Goal: Information Seeking & Learning: Learn about a topic

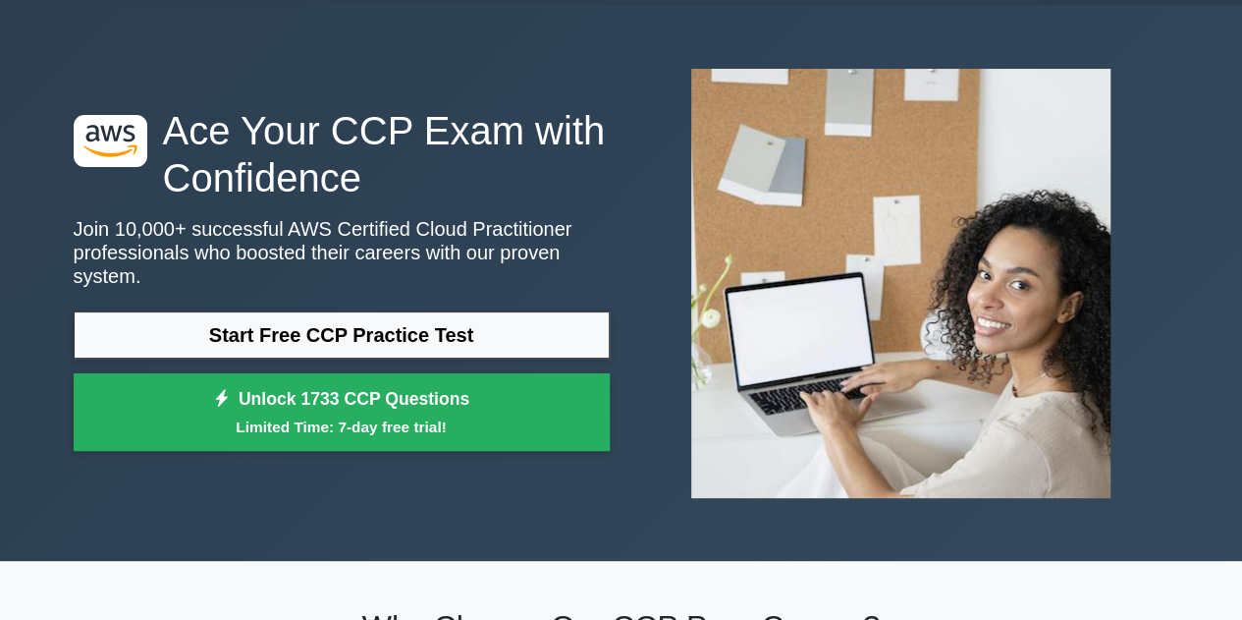
scroll to position [98, 0]
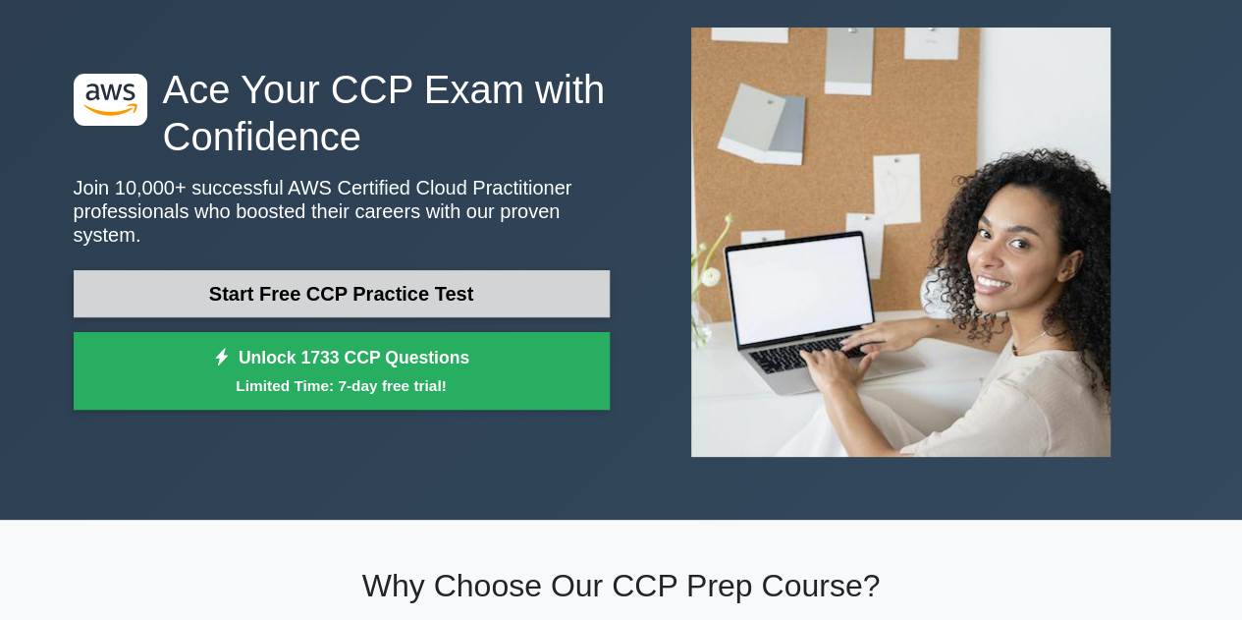
click at [434, 289] on link "Start Free CCP Practice Test" at bounding box center [342, 293] width 536 height 47
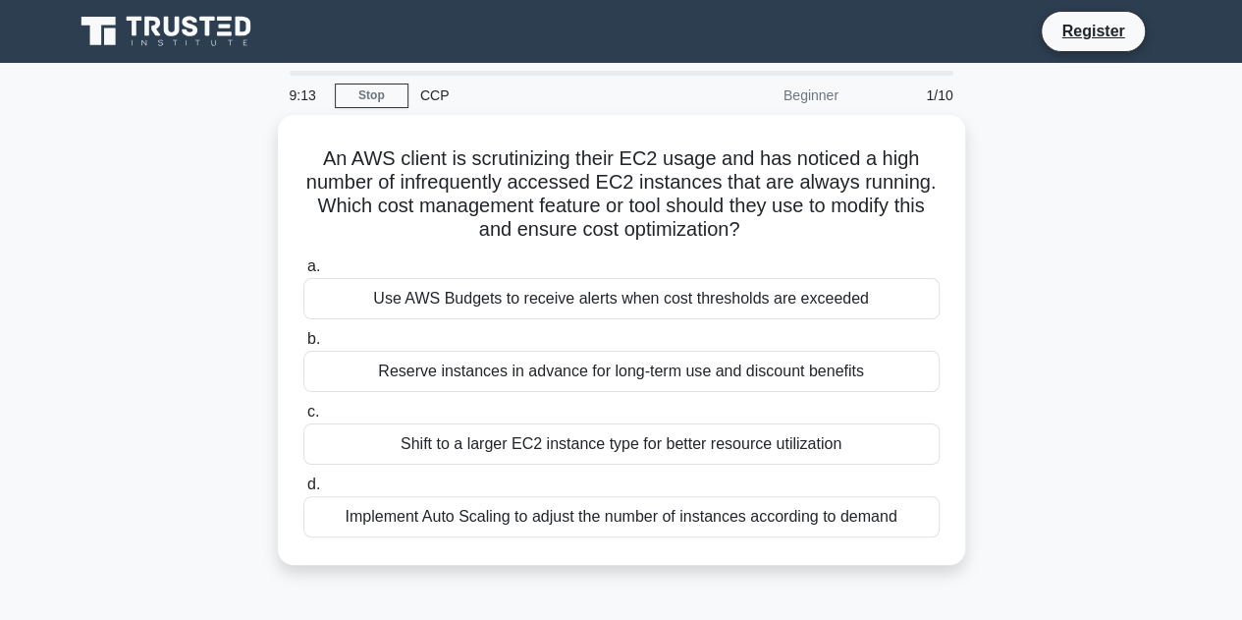
scroll to position [98, 0]
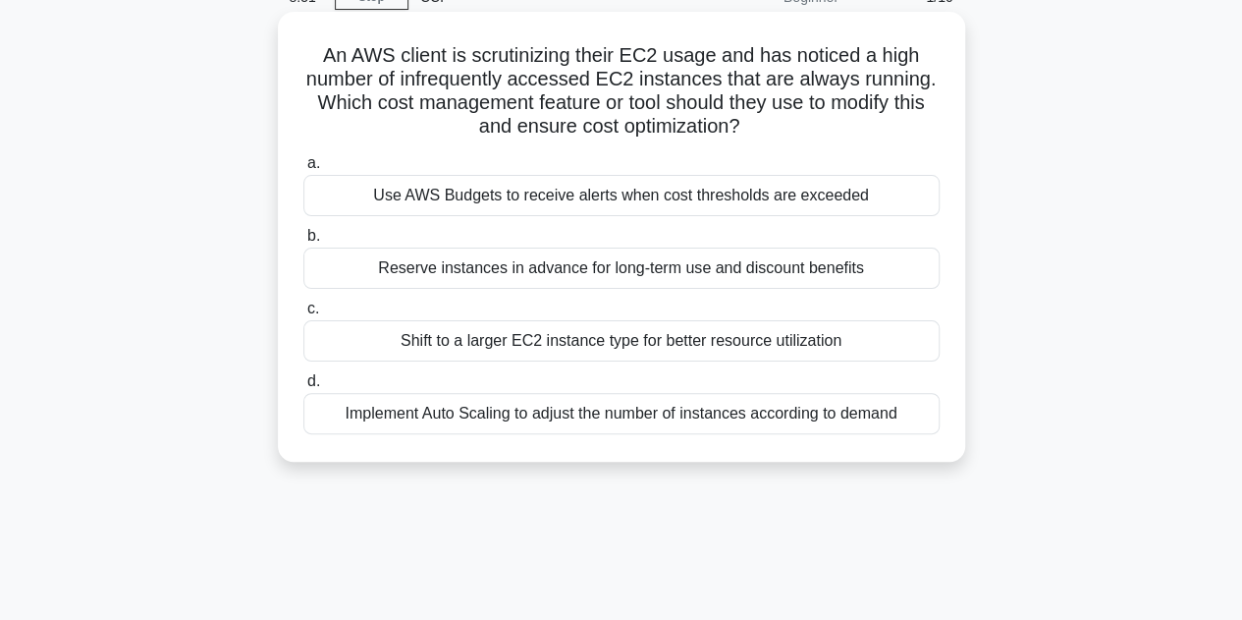
click at [573, 409] on div "Implement Auto Scaling to adjust the number of instances according to demand" at bounding box center [621, 413] width 636 height 41
click at [303, 388] on input "d. Implement Auto Scaling to adjust the number of instances according to demand" at bounding box center [303, 381] width 0 height 13
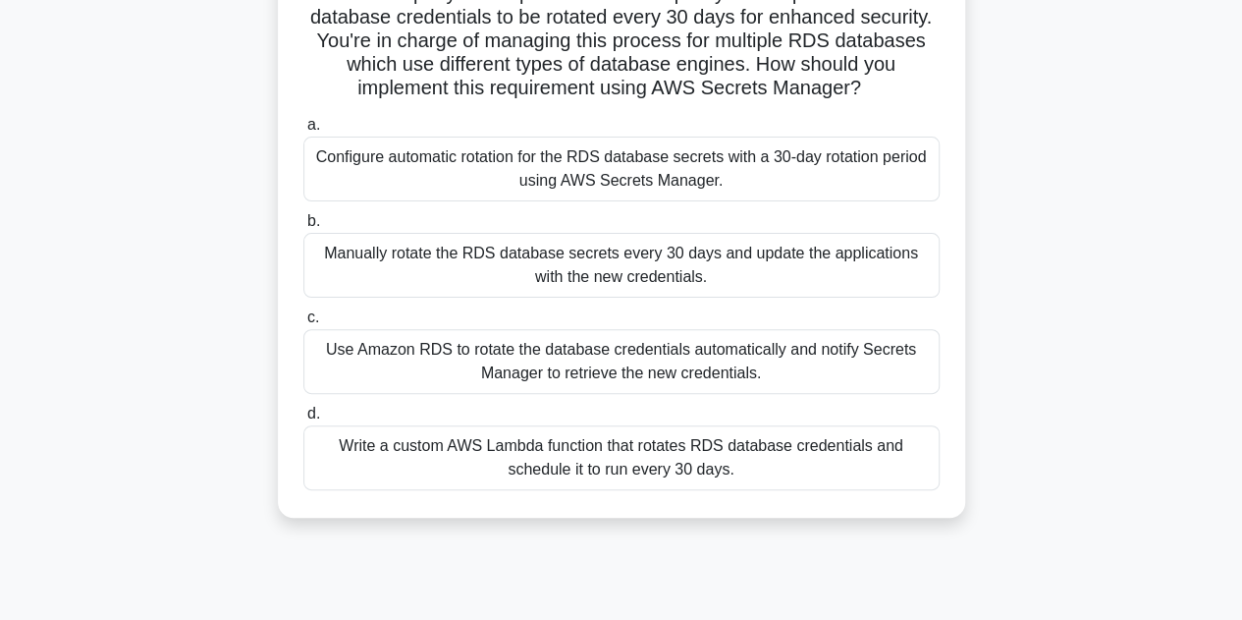
scroll to position [196, 0]
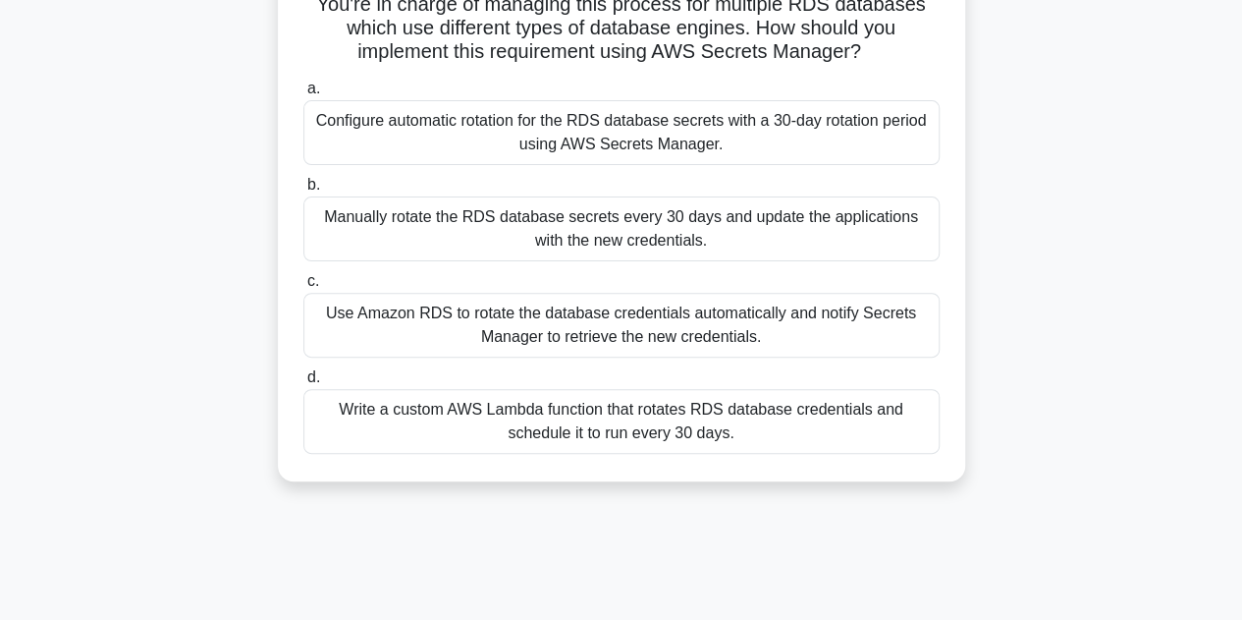
click at [725, 419] on div "Write a custom AWS Lambda function that rotates RDS database credentials and sc…" at bounding box center [621, 421] width 636 height 65
click at [303, 384] on input "d. Write a custom AWS Lambda function that rotates RDS database credentials and…" at bounding box center [303, 377] width 0 height 13
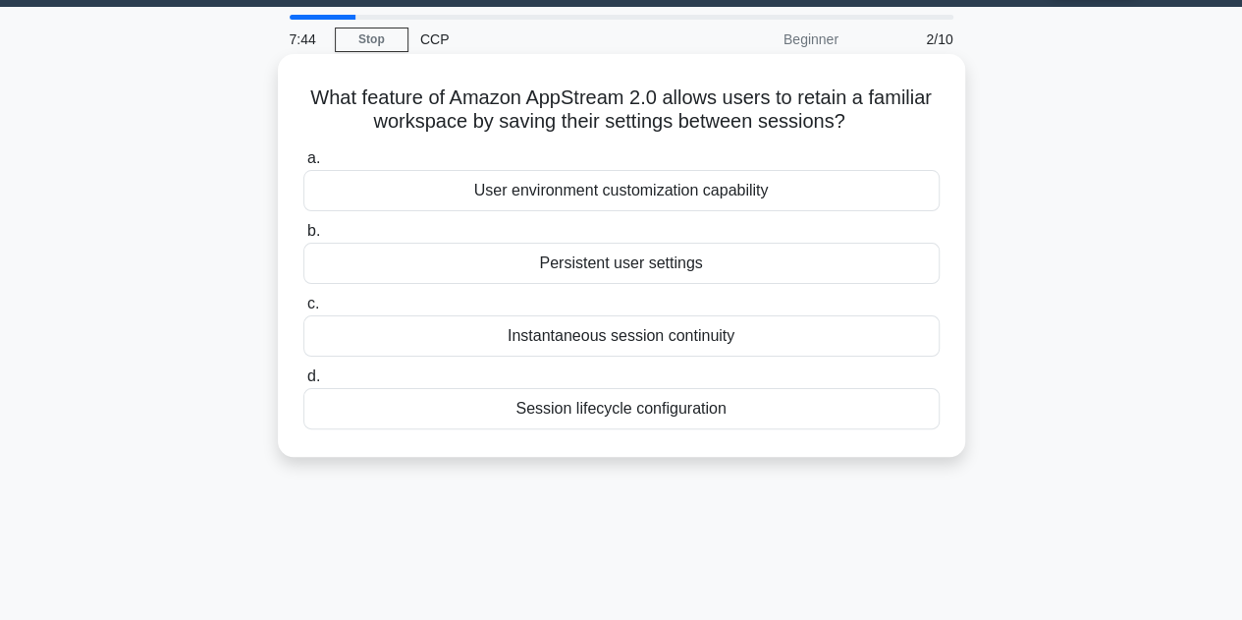
scroll to position [0, 0]
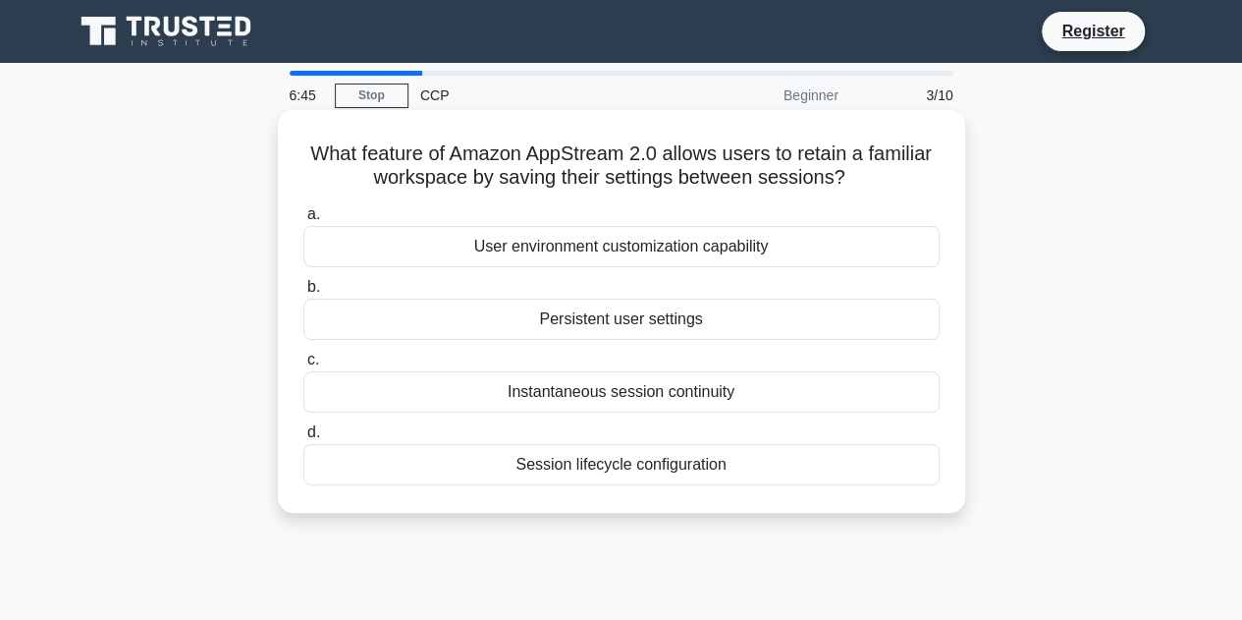
click at [636, 315] on div "Persistent user settings" at bounding box center [621, 318] width 636 height 41
click at [303, 294] on input "b. Persistent user settings" at bounding box center [303, 287] width 0 height 13
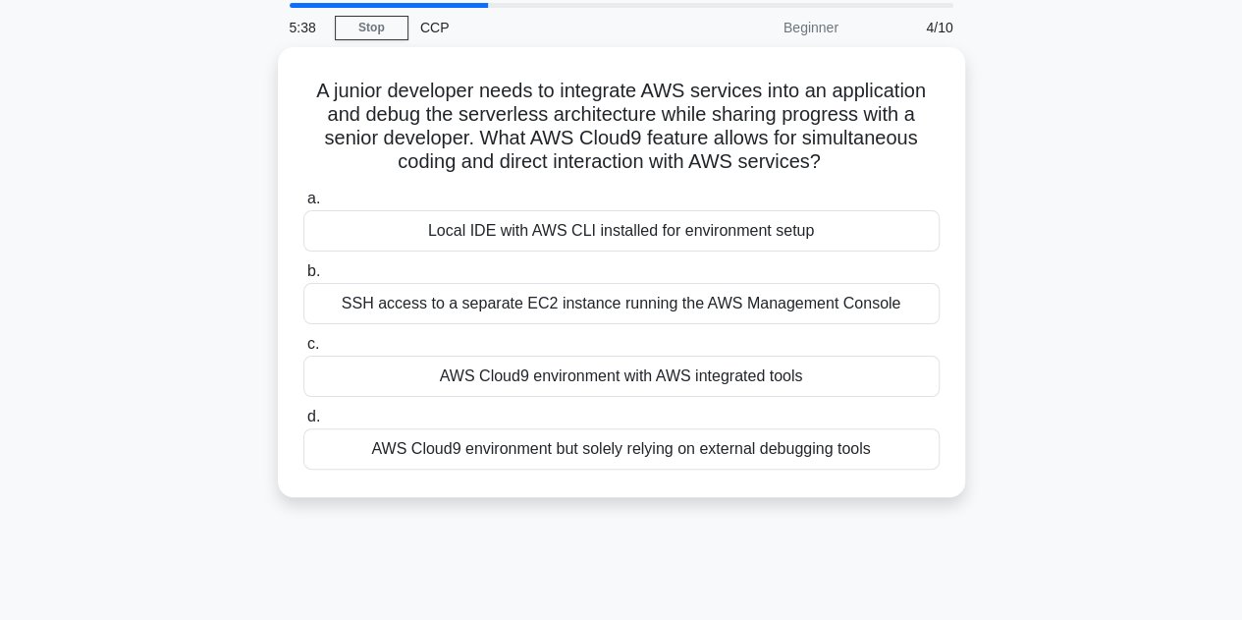
scroll to position [98, 0]
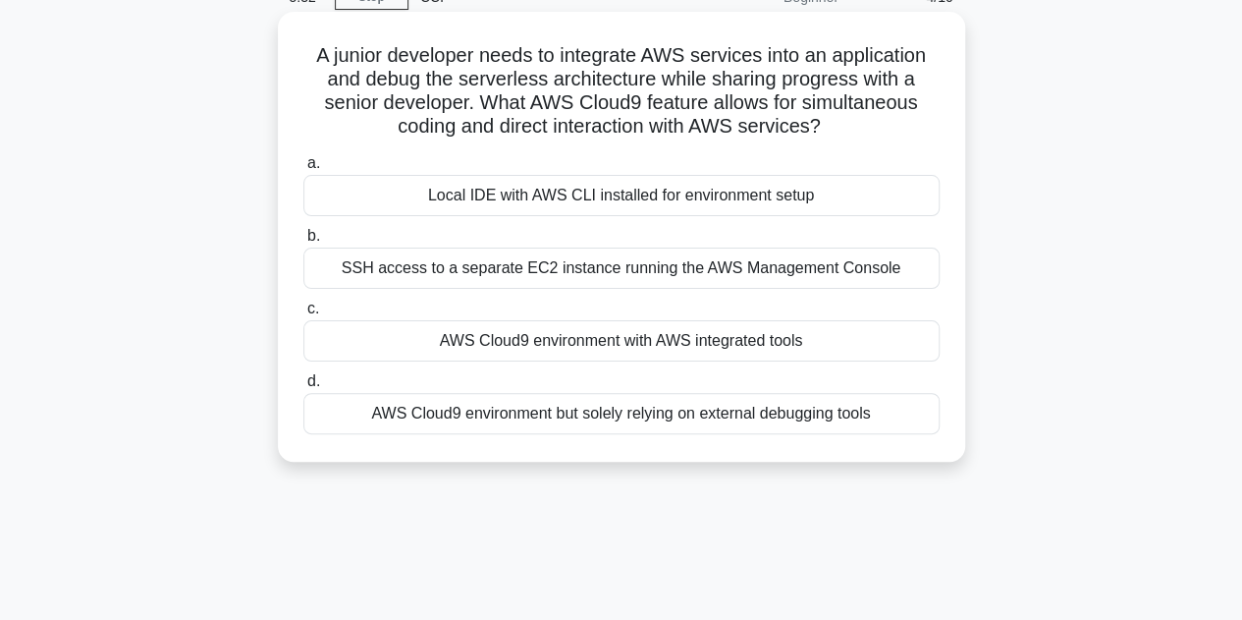
click at [607, 267] on div "SSH access to a separate EC2 instance running the AWS Management Console" at bounding box center [621, 267] width 636 height 41
click at [303, 243] on input "b. SSH access to a separate EC2 instance running the AWS Management Console" at bounding box center [303, 236] width 0 height 13
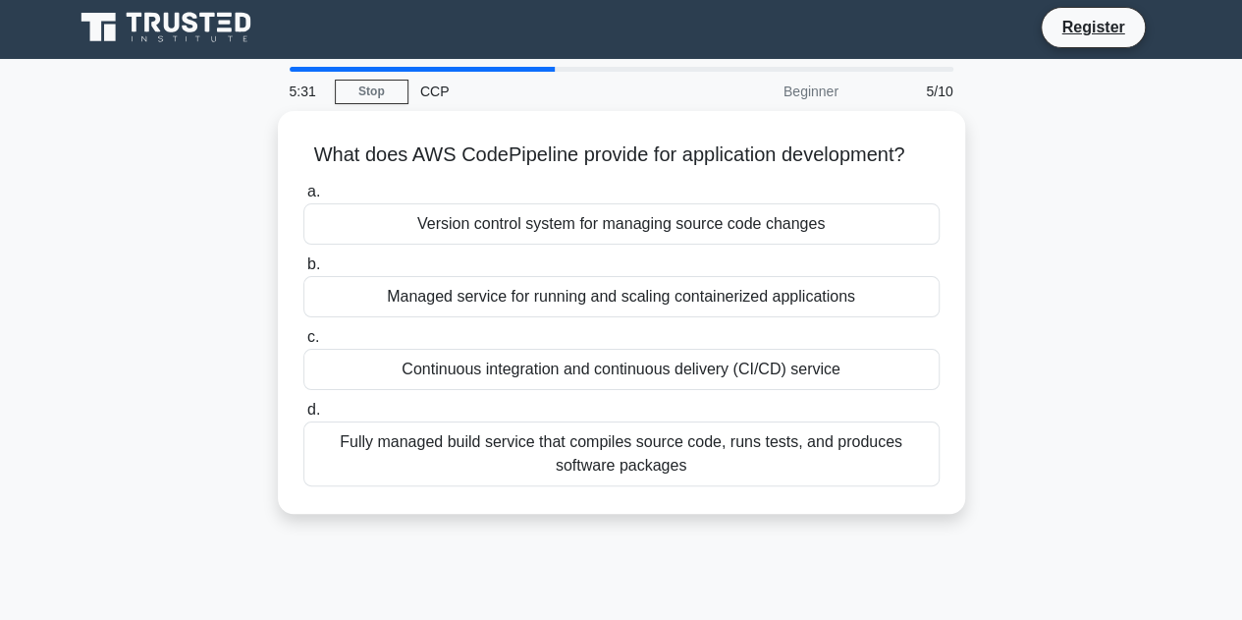
scroll to position [0, 0]
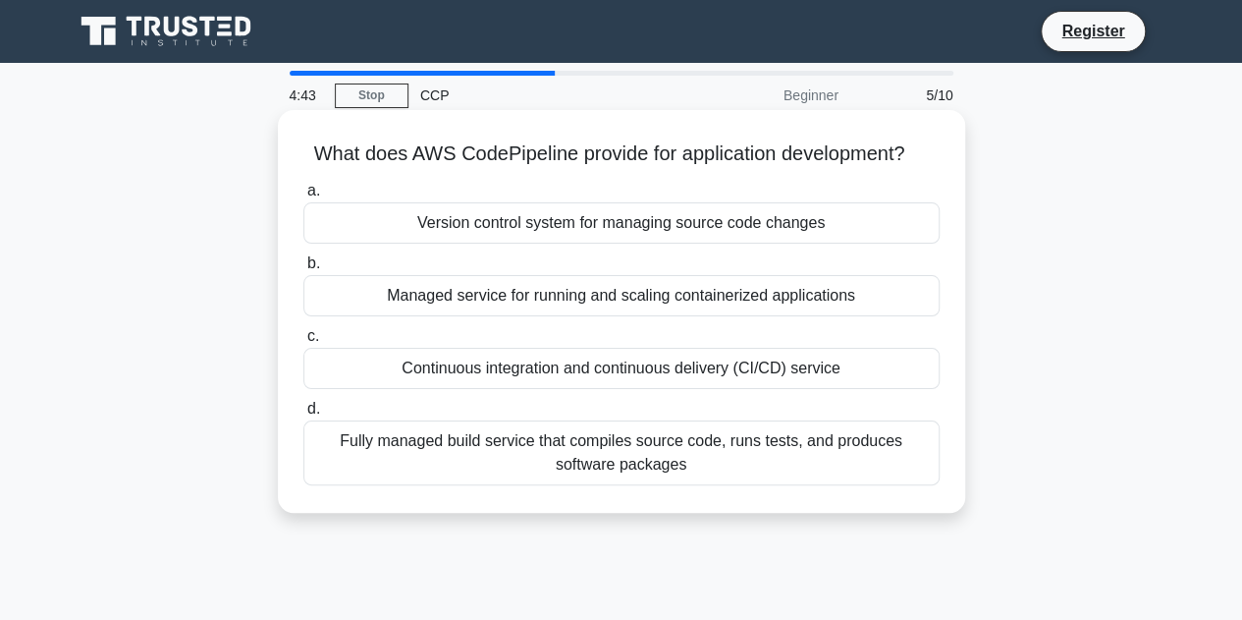
click at [785, 370] on div "Continuous integration and continuous delivery (CI/CD) service" at bounding box center [621, 368] width 636 height 41
click at [303, 343] on input "c. Continuous integration and continuous delivery (CI/CD) service" at bounding box center [303, 336] width 0 height 13
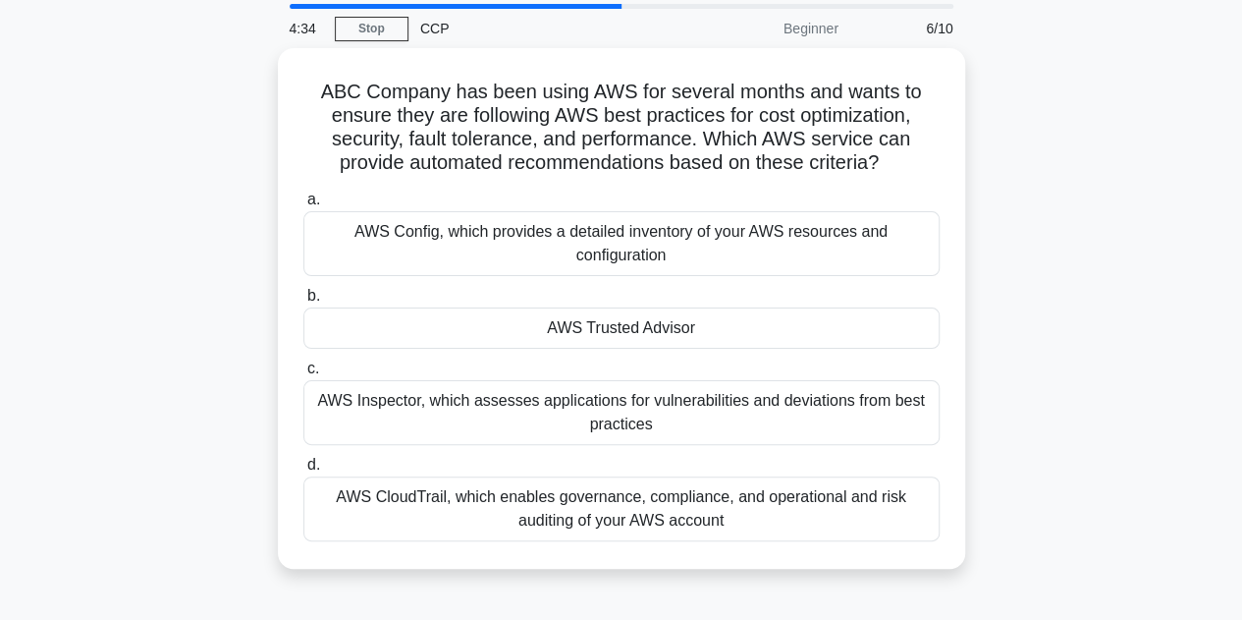
scroll to position [98, 0]
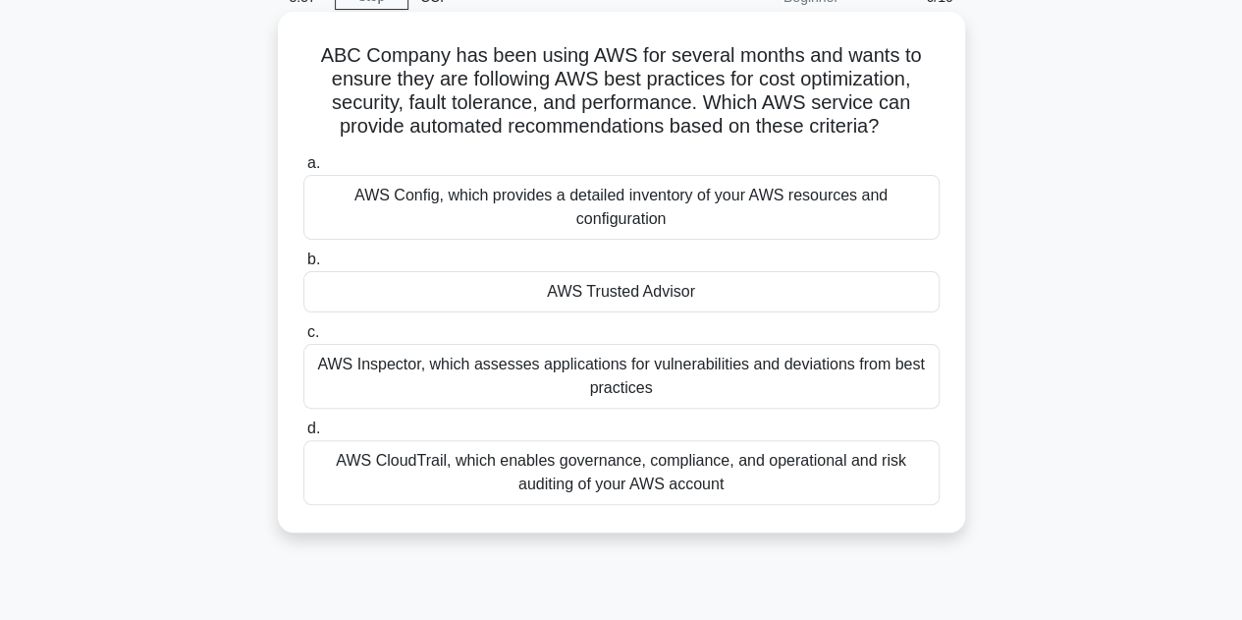
click at [907, 381] on div "AWS Inspector, which assesses applications for vulnerabilities and deviations f…" at bounding box center [621, 376] width 636 height 65
click at [303, 339] on input "c. AWS Inspector, which assesses applications for vulnerabilities and deviation…" at bounding box center [303, 332] width 0 height 13
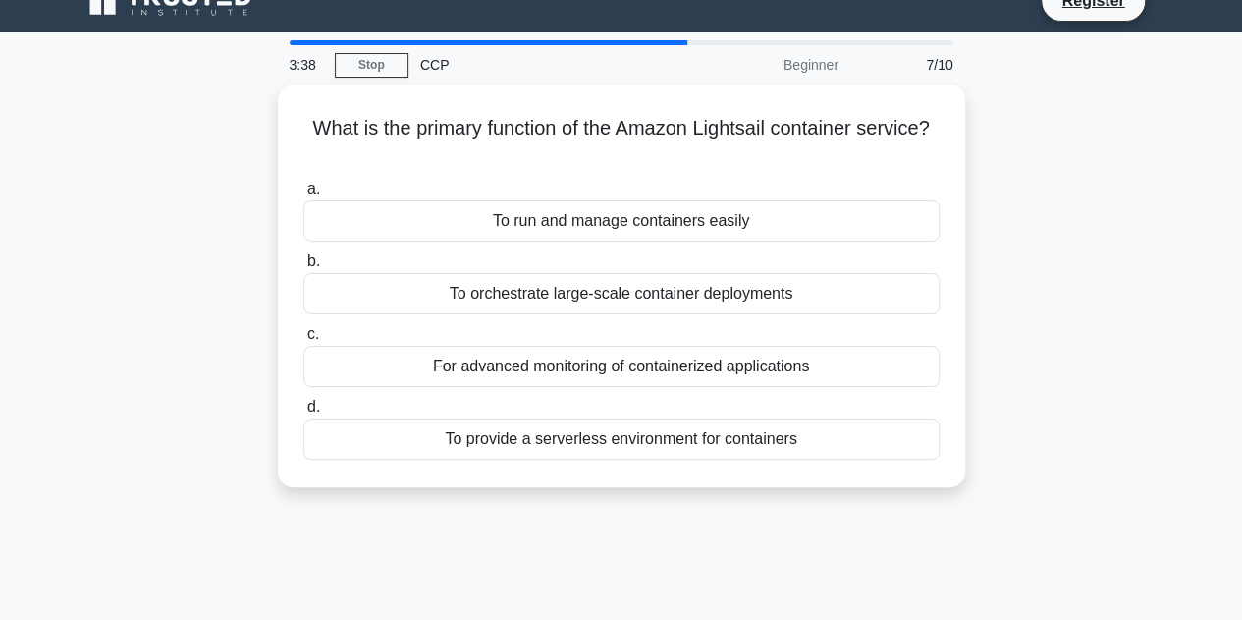
scroll to position [0, 0]
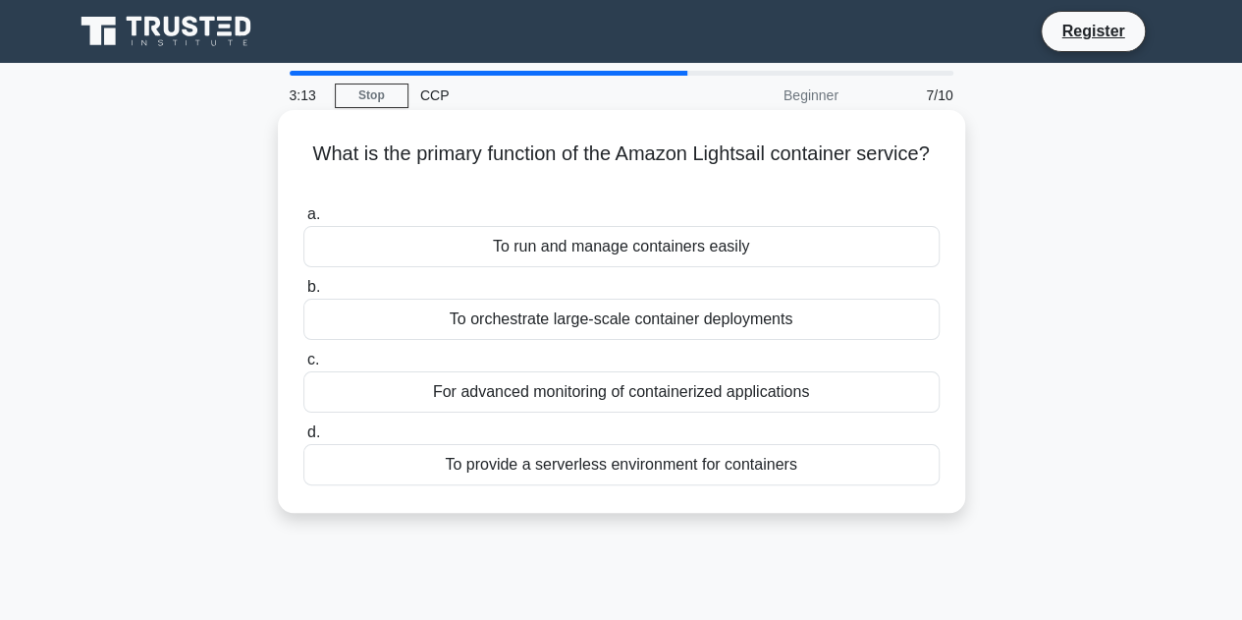
click at [658, 466] on div "To provide a serverless environment for containers" at bounding box center [621, 464] width 636 height 41
click at [303, 439] on input "d. To provide a serverless environment for containers" at bounding box center [303, 432] width 0 height 13
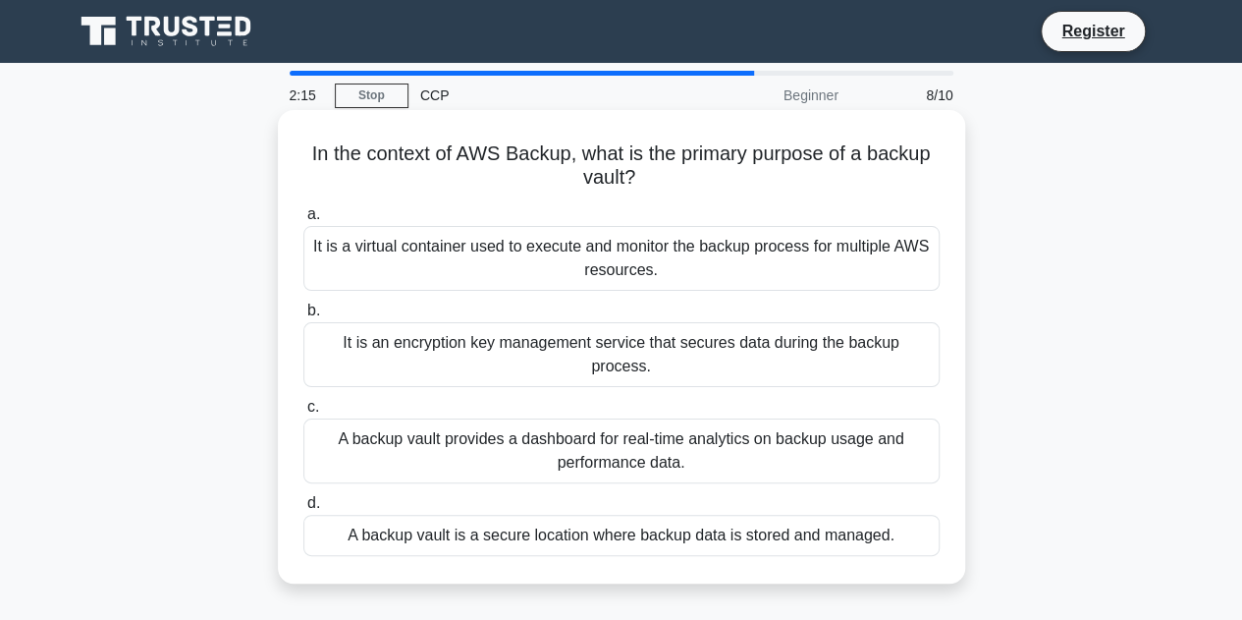
click at [871, 514] on div "A backup vault is a secure location where backup data is stored and managed." at bounding box center [621, 534] width 636 height 41
click at [303, 510] on input "d. A backup vault is a secure location where backup data is stored and managed." at bounding box center [303, 503] width 0 height 13
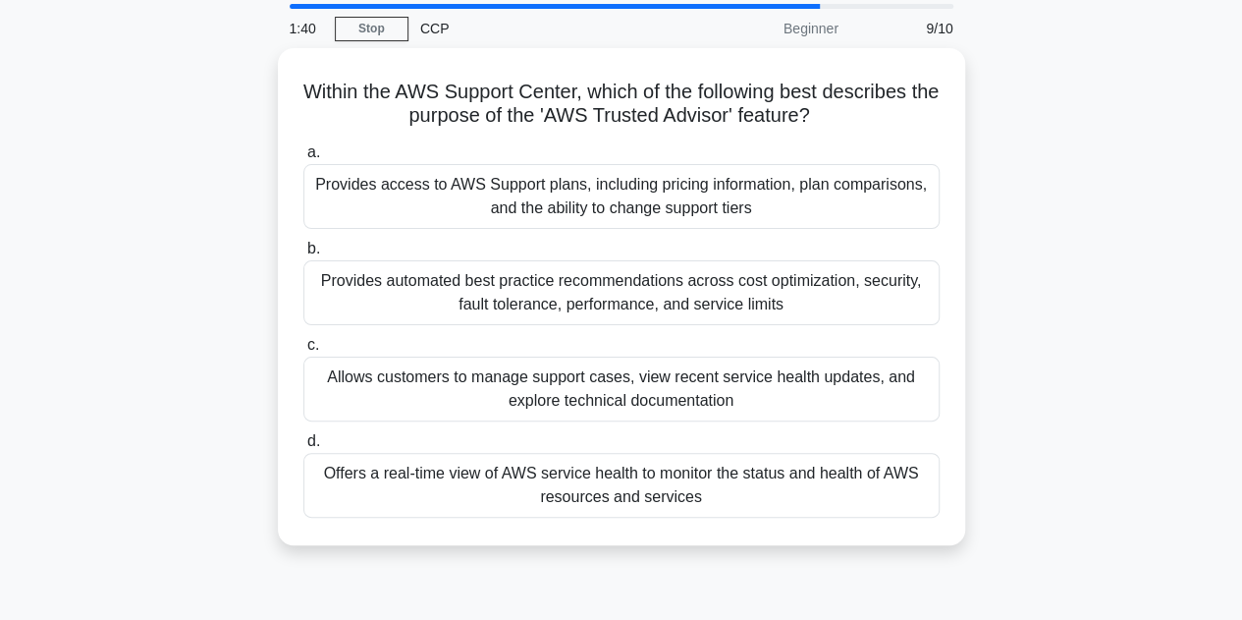
scroll to position [98, 0]
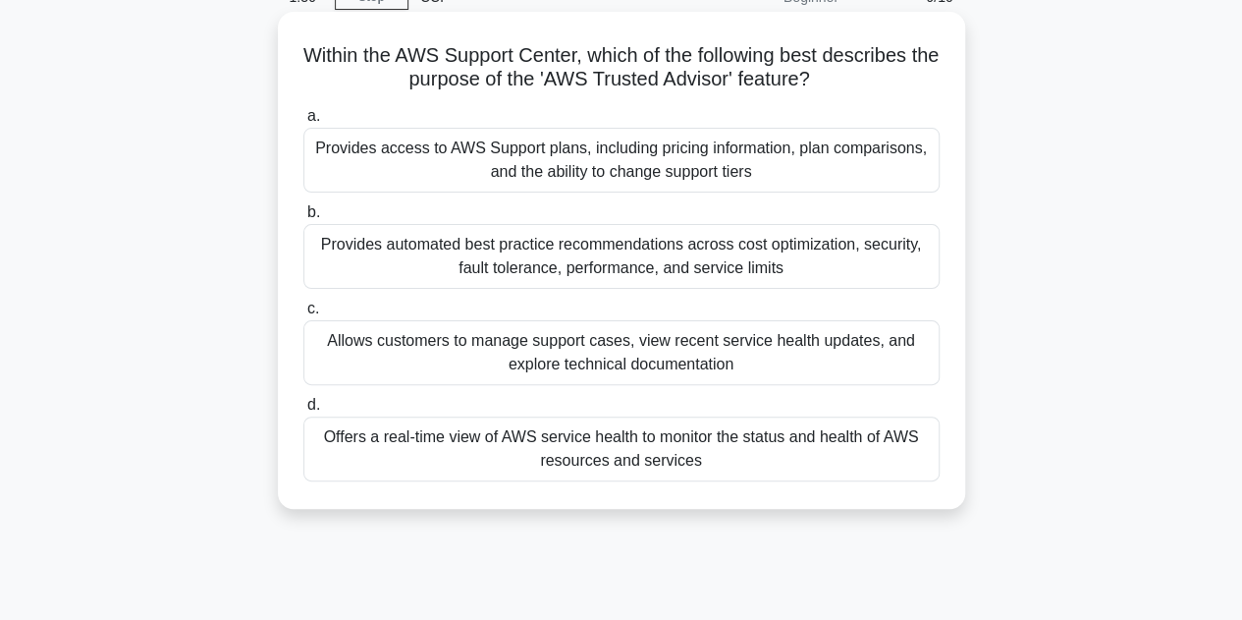
click at [730, 348] on div "Allows customers to manage support cases, view recent service health updates, a…" at bounding box center [621, 352] width 636 height 65
click at [303, 315] on input "c. Allows customers to manage support cases, view recent service health updates…" at bounding box center [303, 308] width 0 height 13
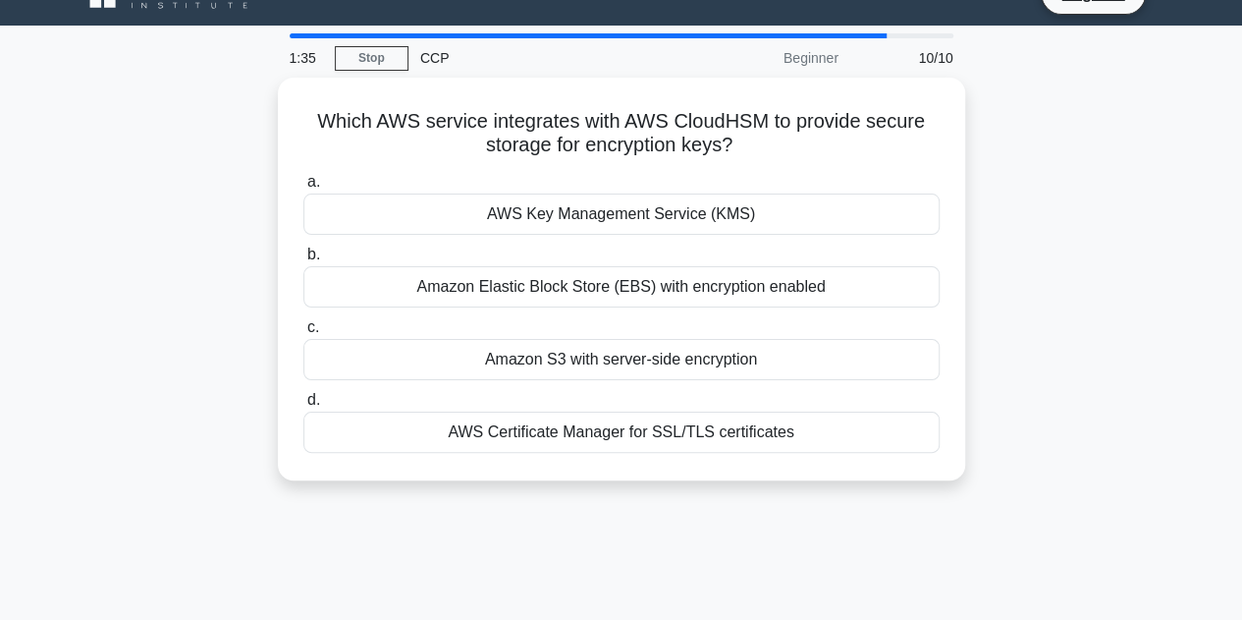
scroll to position [0, 0]
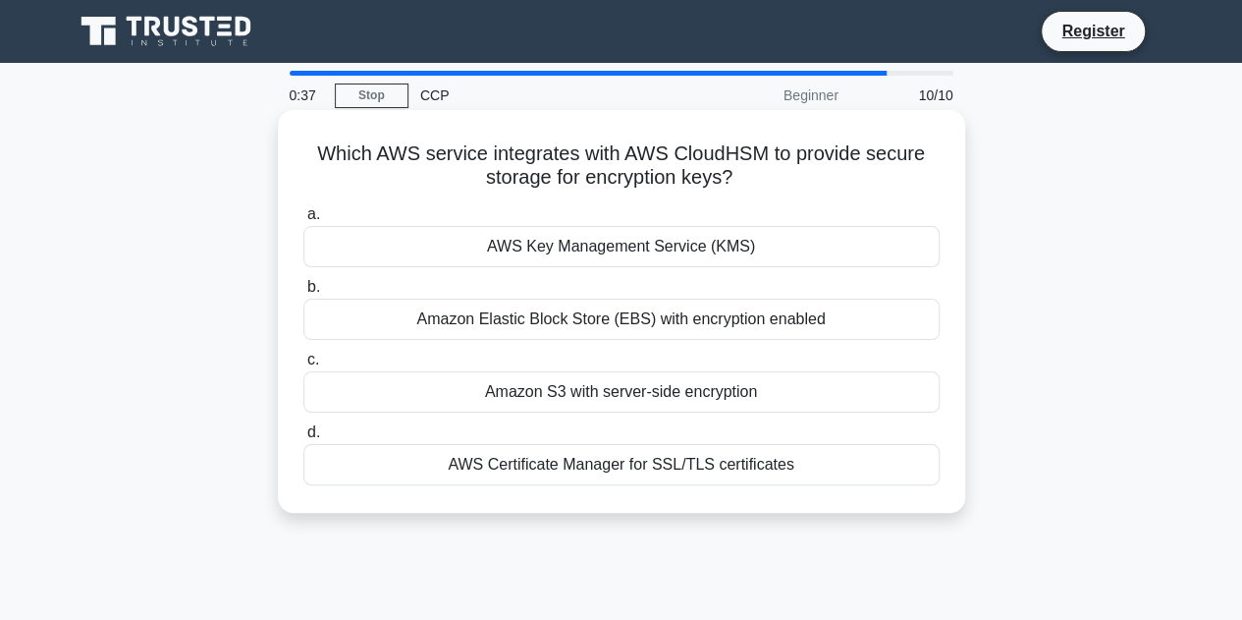
click at [640, 320] on div "Amazon Elastic Block Store (EBS) with encryption enabled" at bounding box center [621, 318] width 636 height 41
click at [303, 294] on input "b. Amazon Elastic Block Store (EBS) with encryption enabled" at bounding box center [303, 287] width 0 height 13
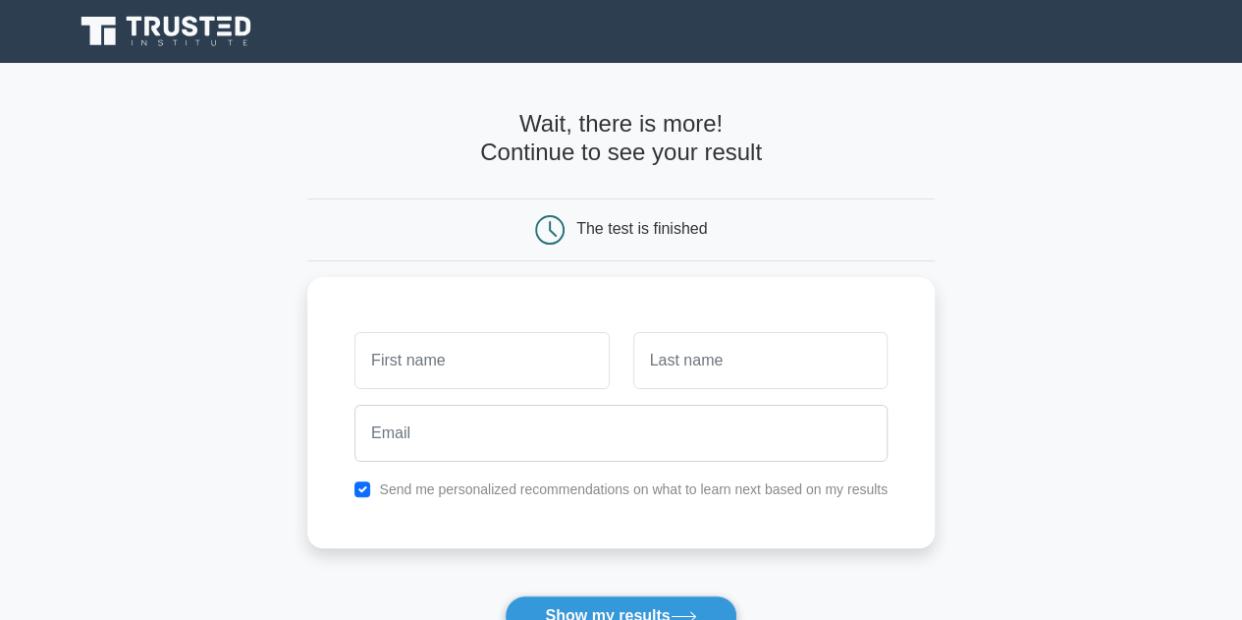
scroll to position [98, 0]
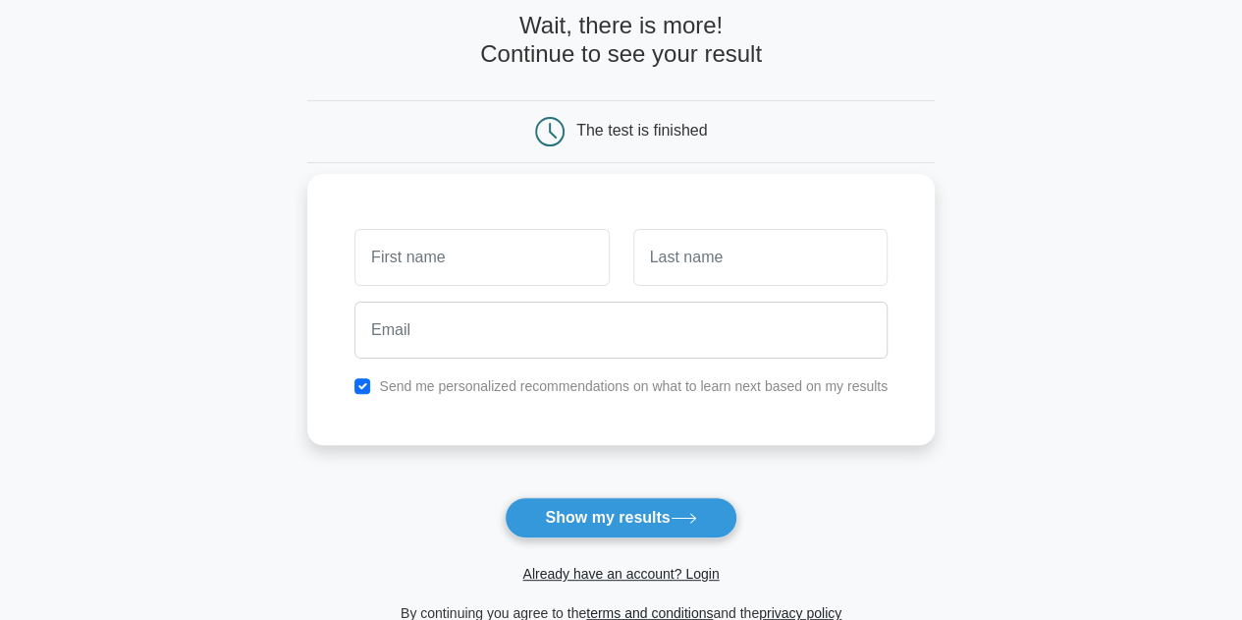
click at [439, 252] on input "text" at bounding box center [481, 257] width 254 height 57
type input "[PERSON_NAME]"
click at [717, 249] on input "text" at bounding box center [760, 257] width 254 height 57
type input "Patel"
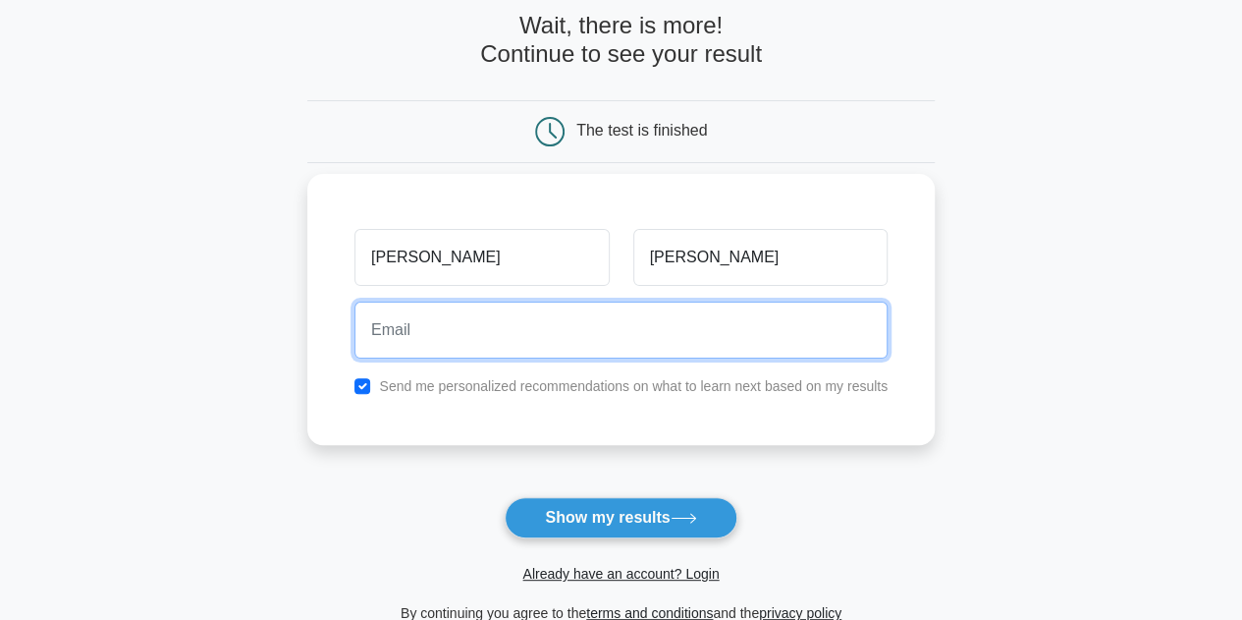
click at [691, 335] on input "email" at bounding box center [620, 329] width 533 height 57
type input "join2girish@gmail.com"
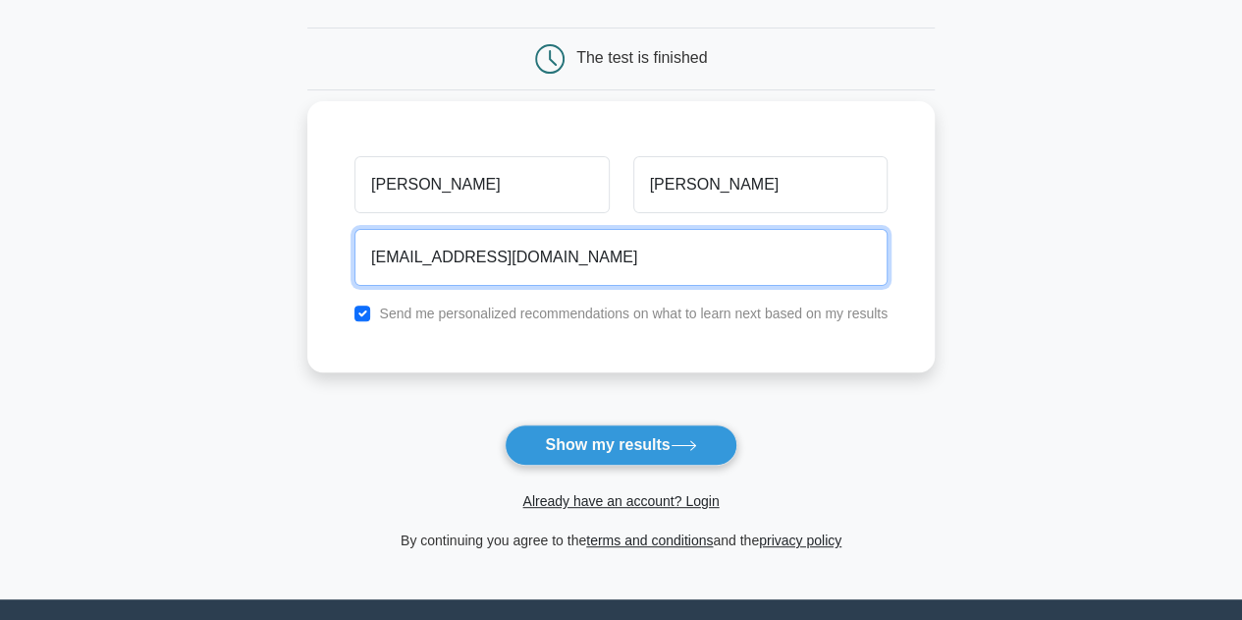
scroll to position [196, 0]
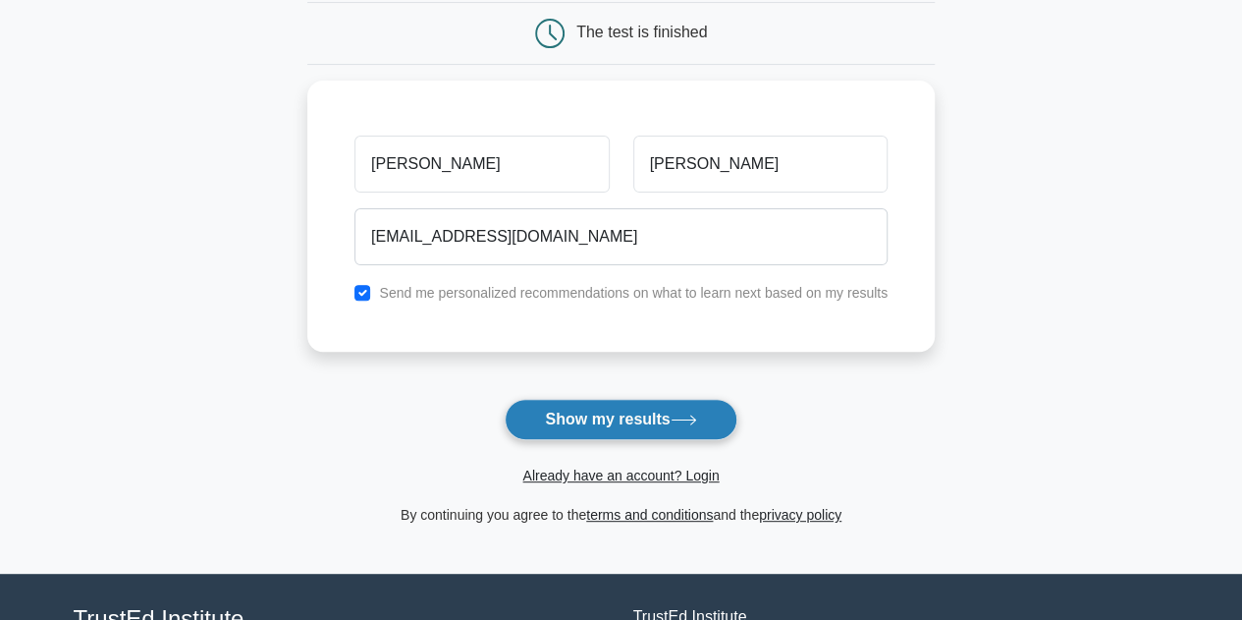
click at [591, 421] on button "Show my results" at bounding box center [621, 419] width 232 height 41
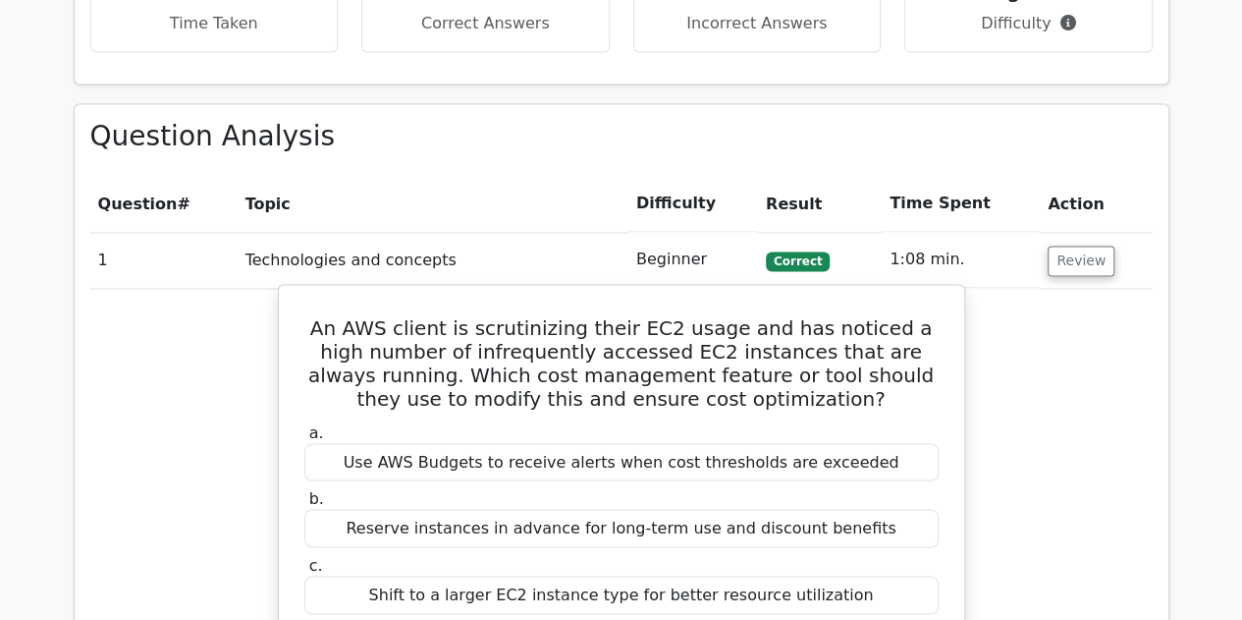
scroll to position [1375, 0]
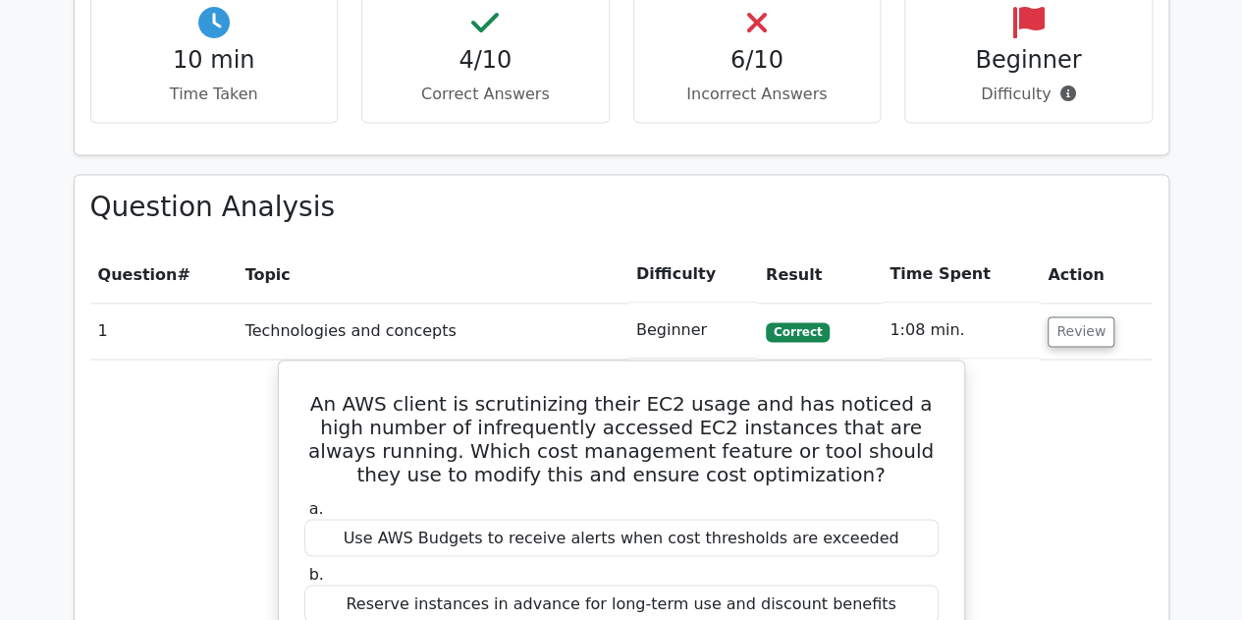
click at [528, 302] on td "Technologies and concepts" at bounding box center [433, 330] width 391 height 56
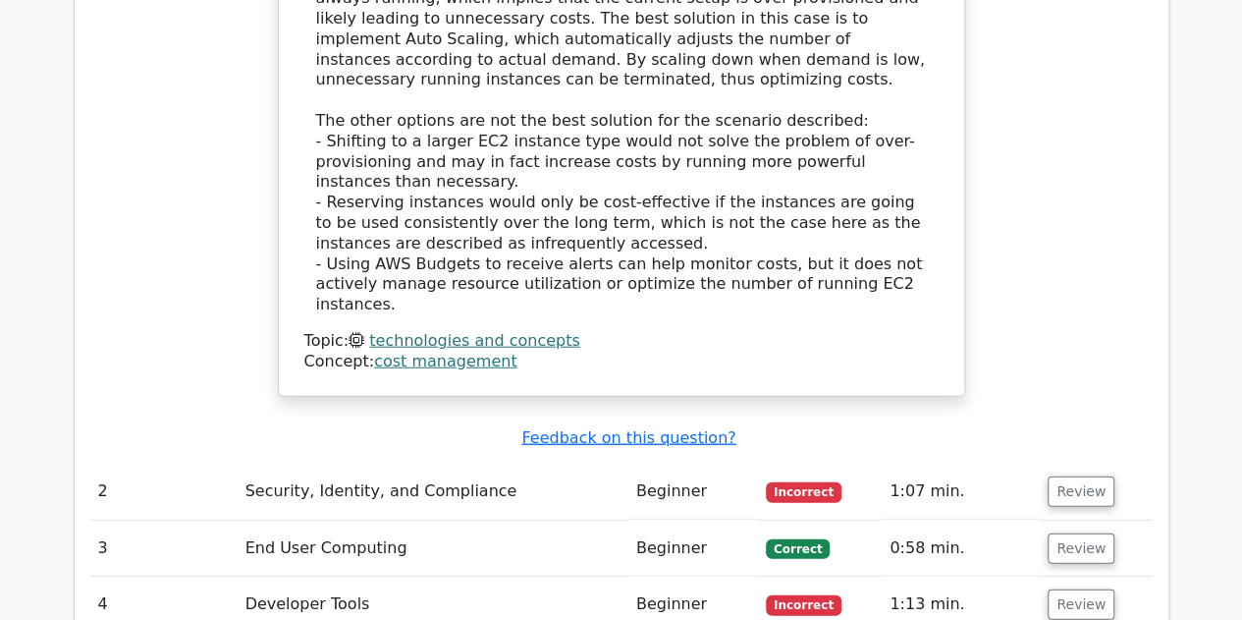
scroll to position [2454, 0]
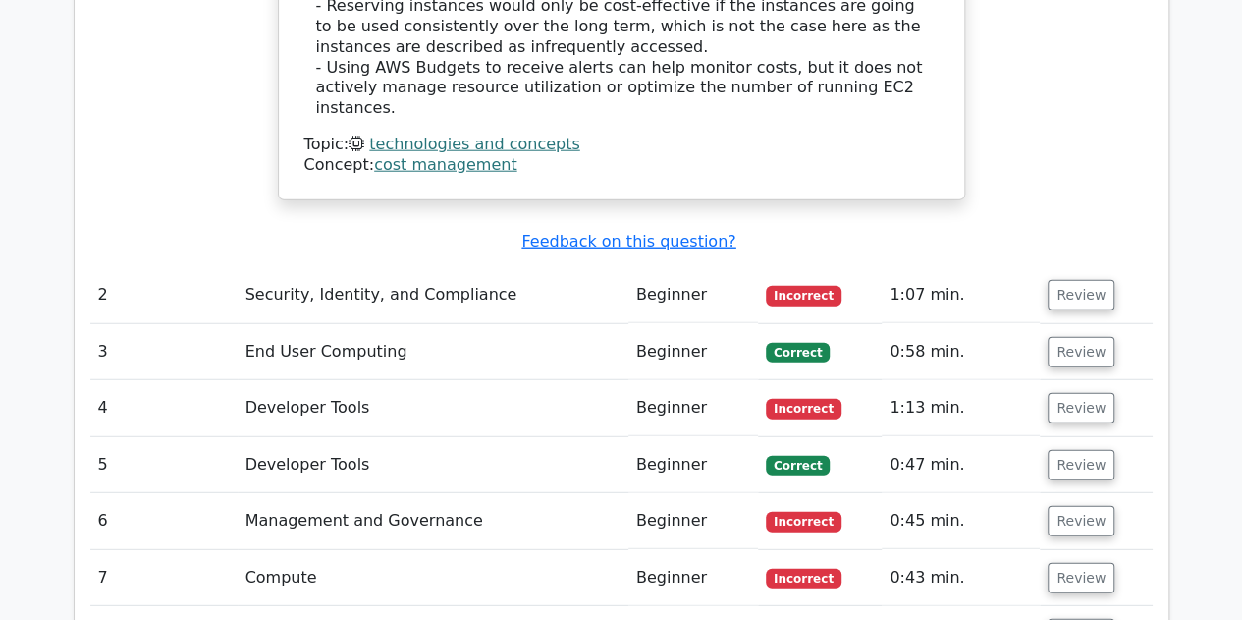
click at [818, 286] on span "Incorrect" at bounding box center [804, 296] width 76 height 20
click at [1087, 280] on button "Review" at bounding box center [1081, 295] width 67 height 30
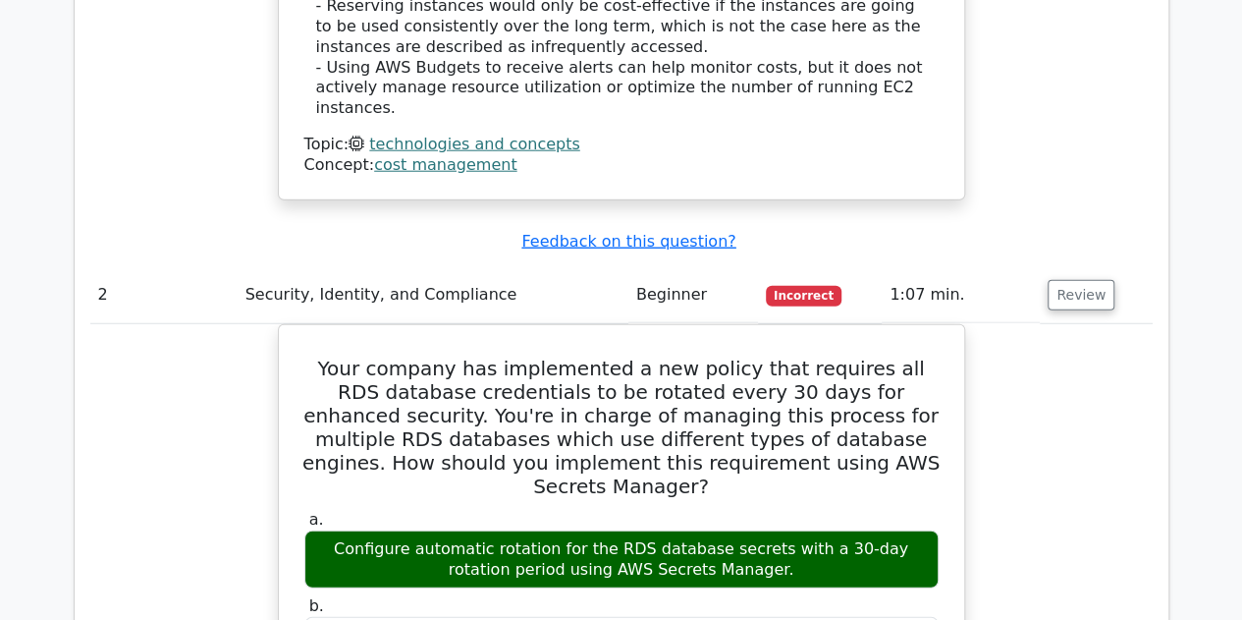
scroll to position [2553, 0]
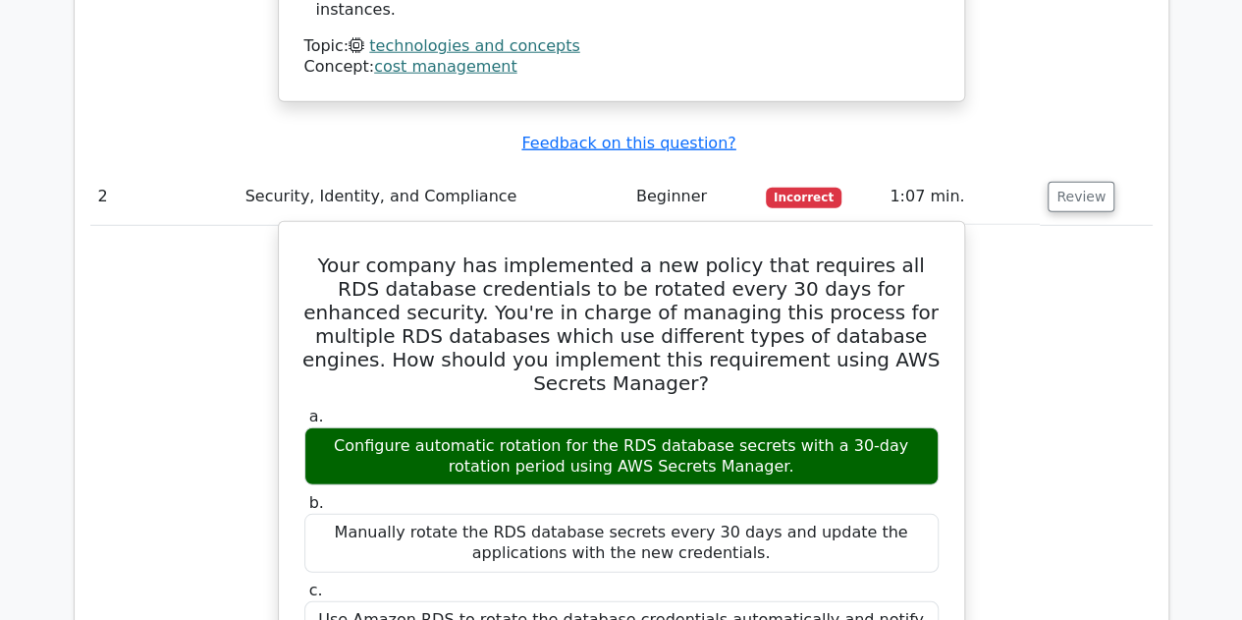
drag, startPoint x: 595, startPoint y: 311, endPoint x: 745, endPoint y: 317, distance: 150.3
click at [745, 427] on div "Configure automatic rotation for the RDS database secrets with a 30-day rotatio…" at bounding box center [621, 456] width 634 height 59
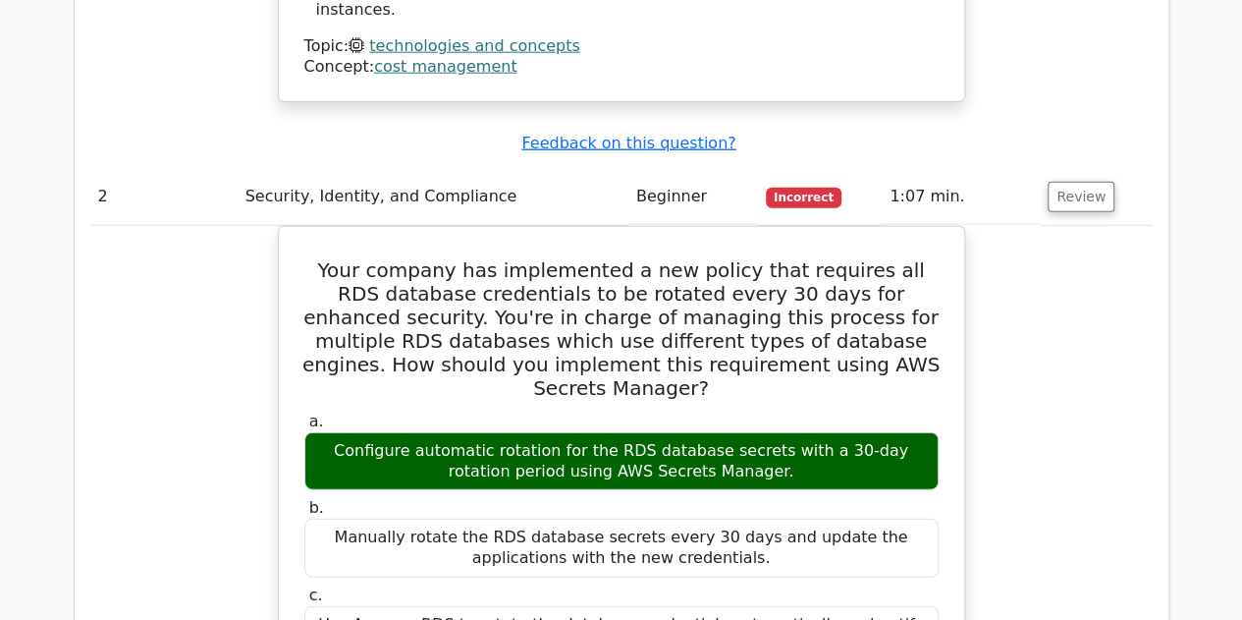
scroll to position [2454, 0]
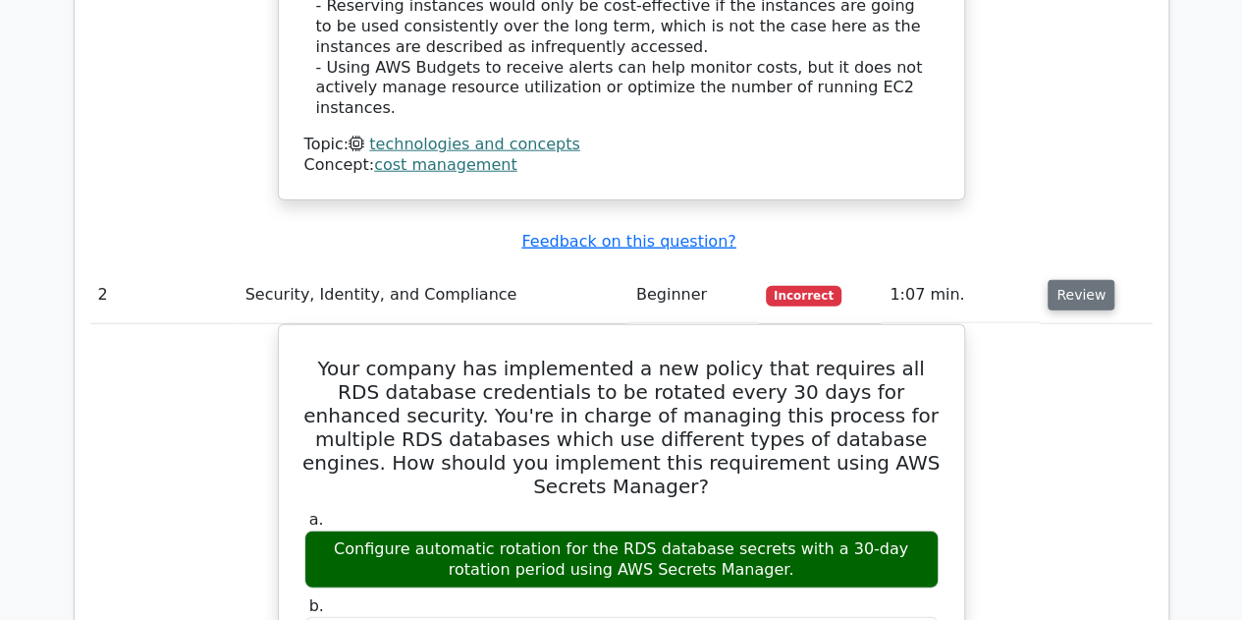
click at [1072, 280] on button "Review" at bounding box center [1081, 295] width 67 height 30
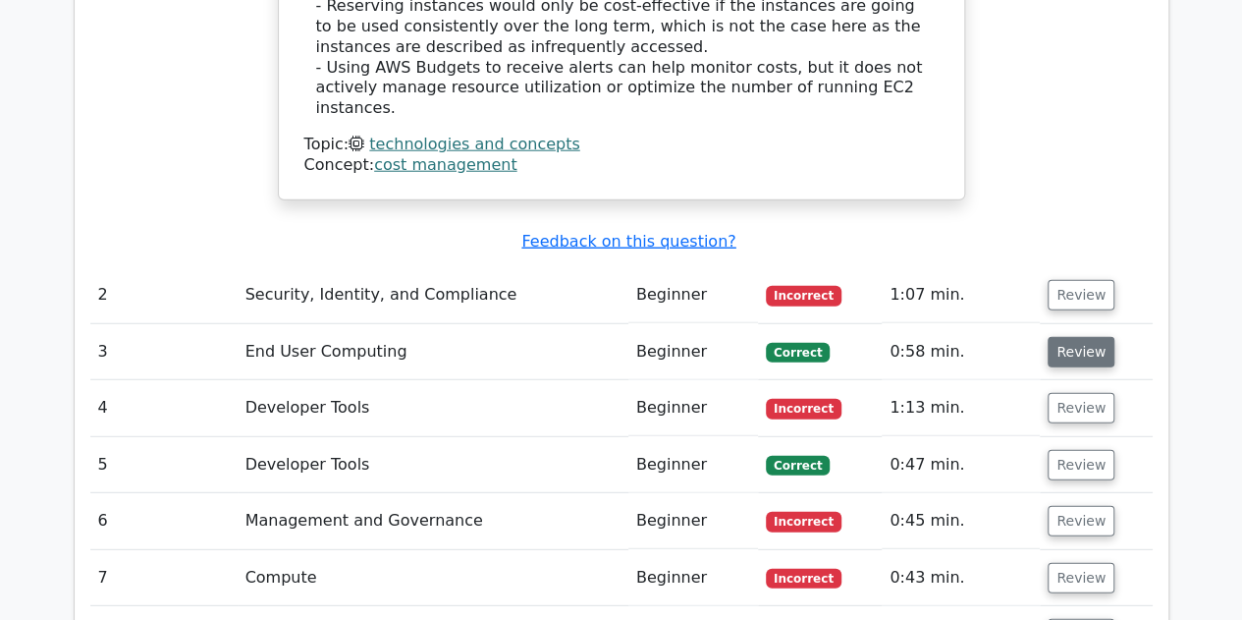
click at [1066, 337] on button "Review" at bounding box center [1081, 352] width 67 height 30
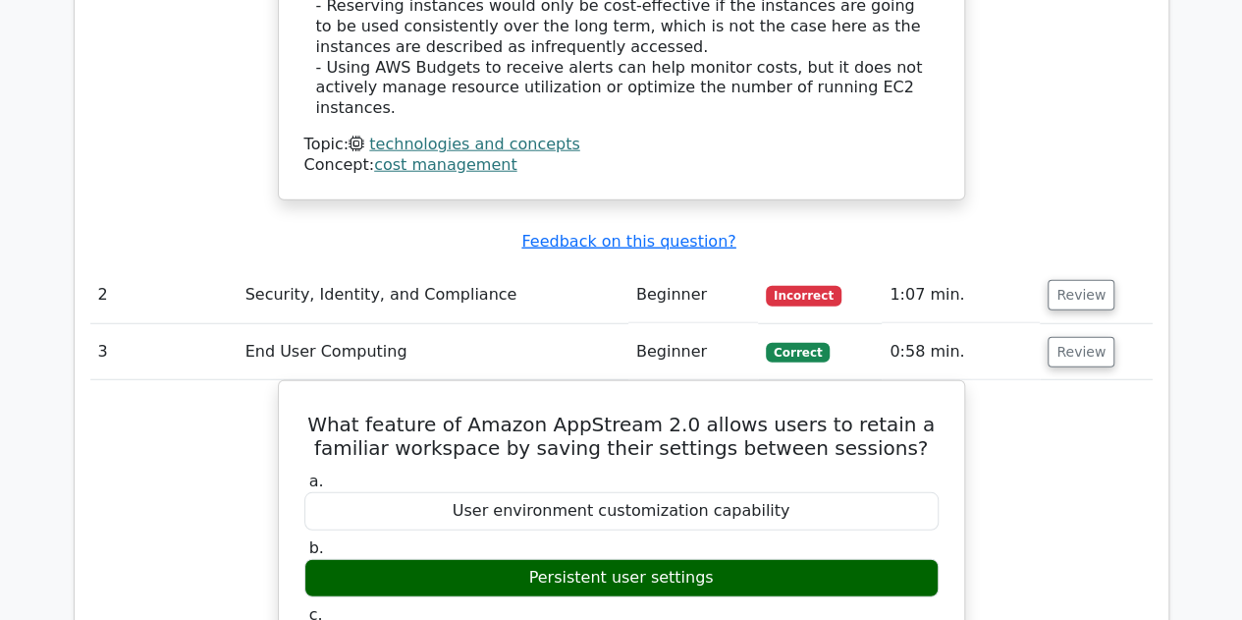
scroll to position [2553, 0]
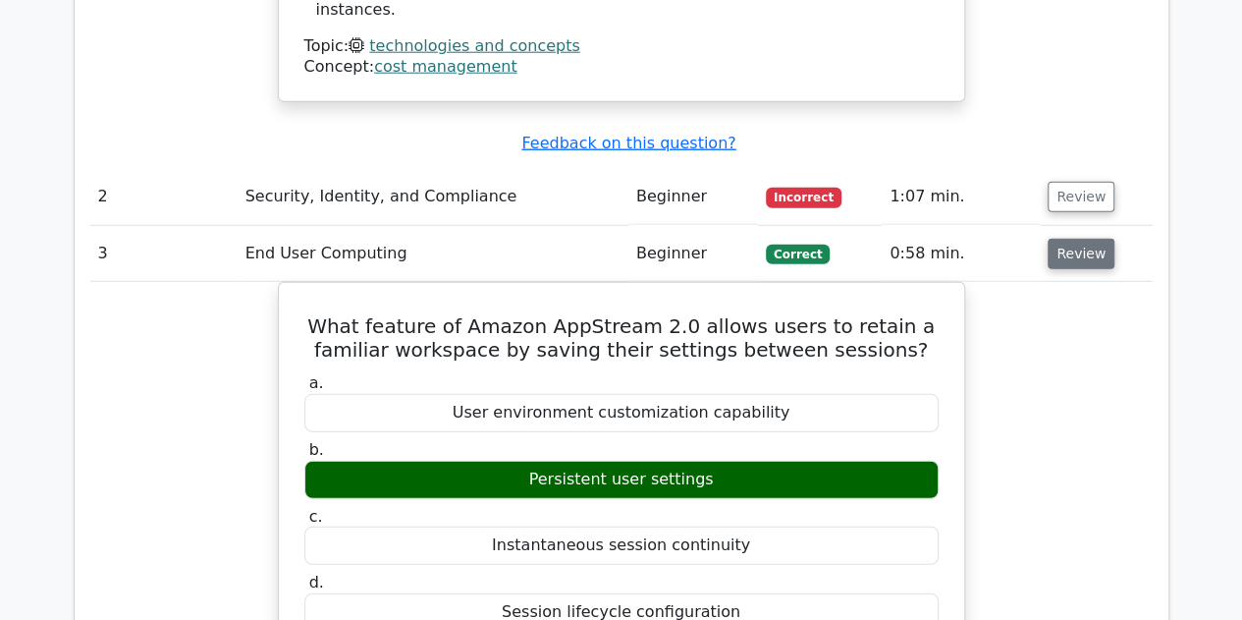
click at [1064, 239] on button "Review" at bounding box center [1081, 254] width 67 height 30
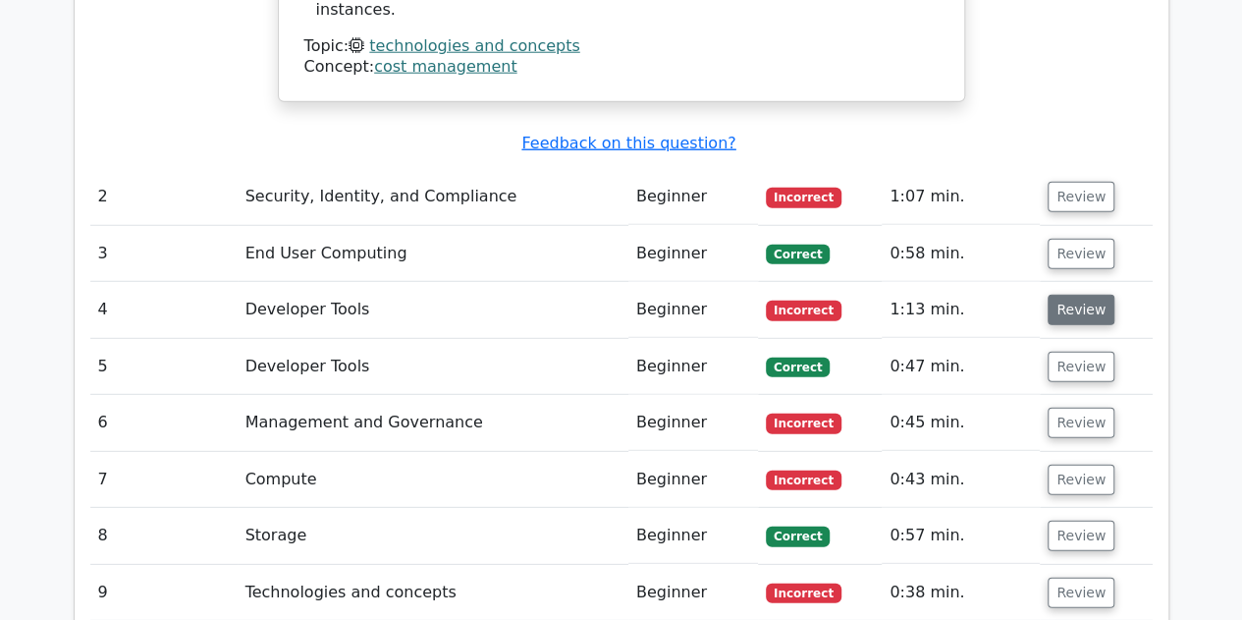
click at [1086, 295] on button "Review" at bounding box center [1081, 310] width 67 height 30
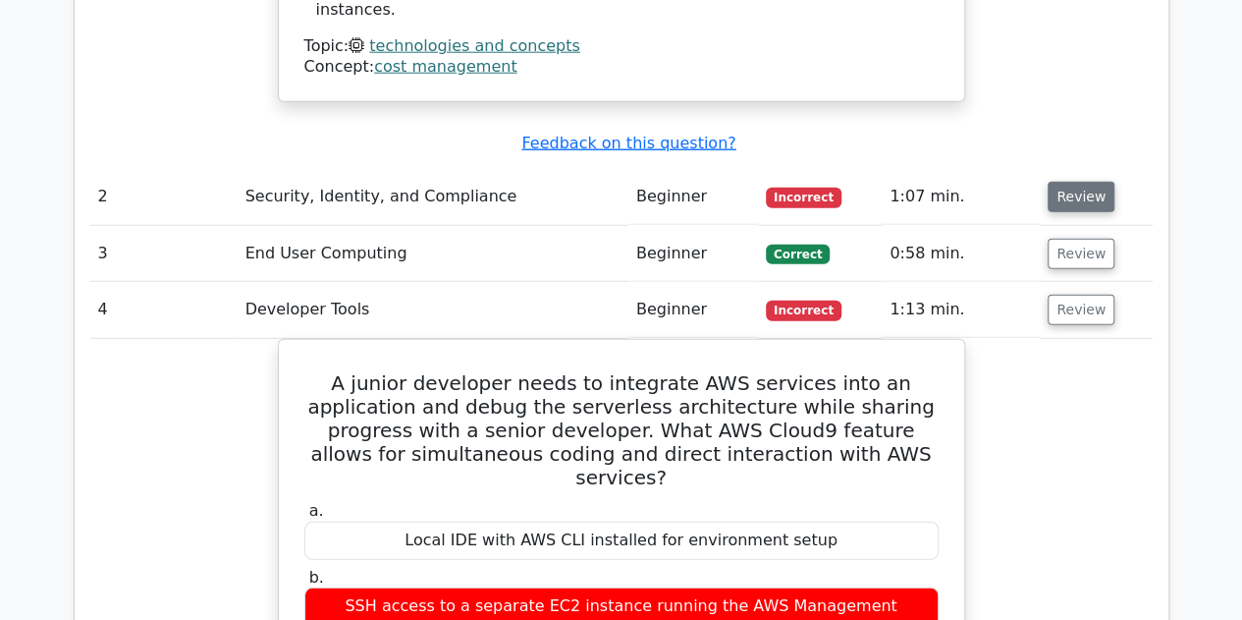
click at [1088, 182] on button "Review" at bounding box center [1081, 197] width 67 height 30
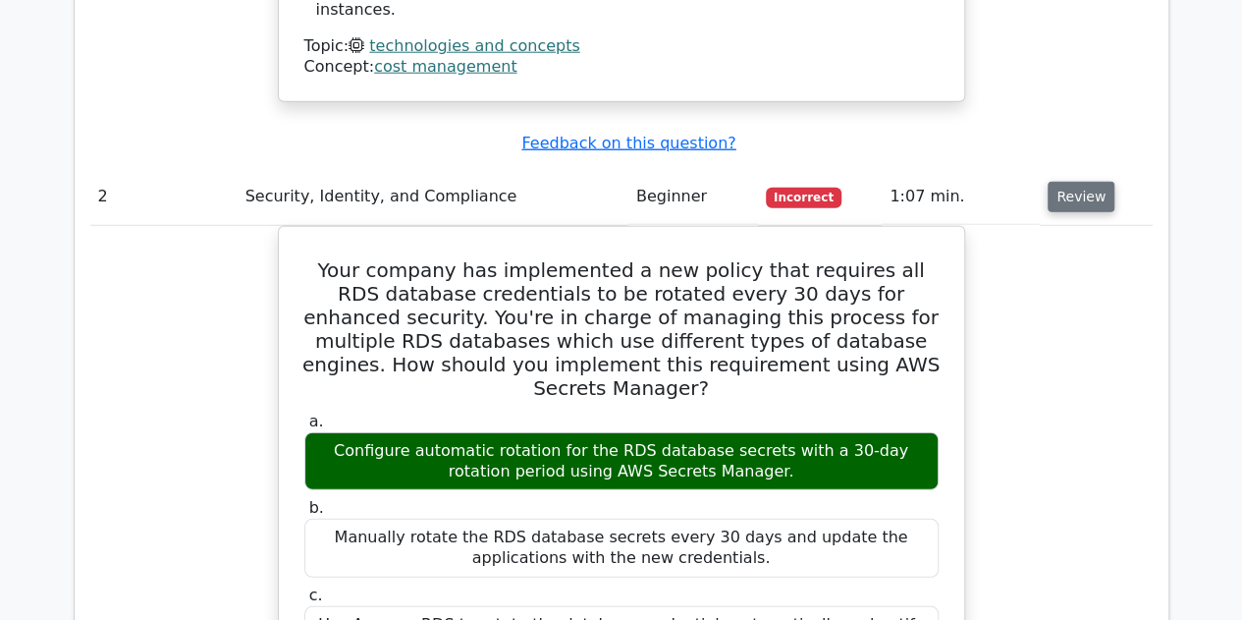
click at [1088, 182] on button "Review" at bounding box center [1081, 197] width 67 height 30
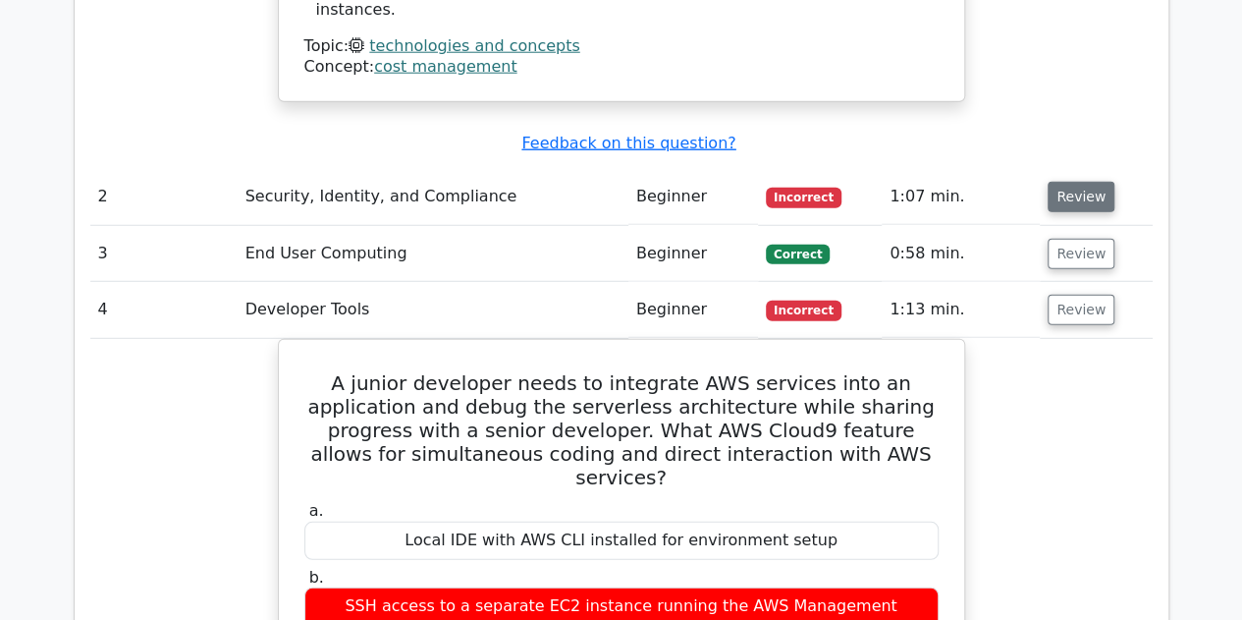
click at [1088, 182] on button "Review" at bounding box center [1081, 197] width 67 height 30
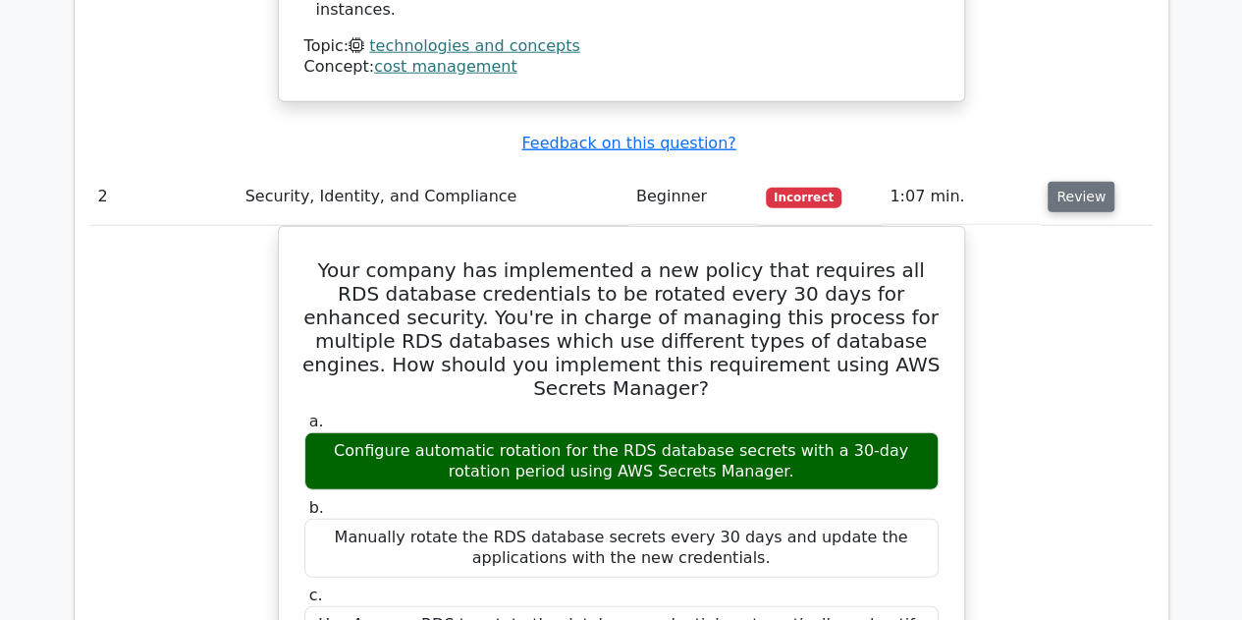
click at [1088, 182] on button "Review" at bounding box center [1081, 197] width 67 height 30
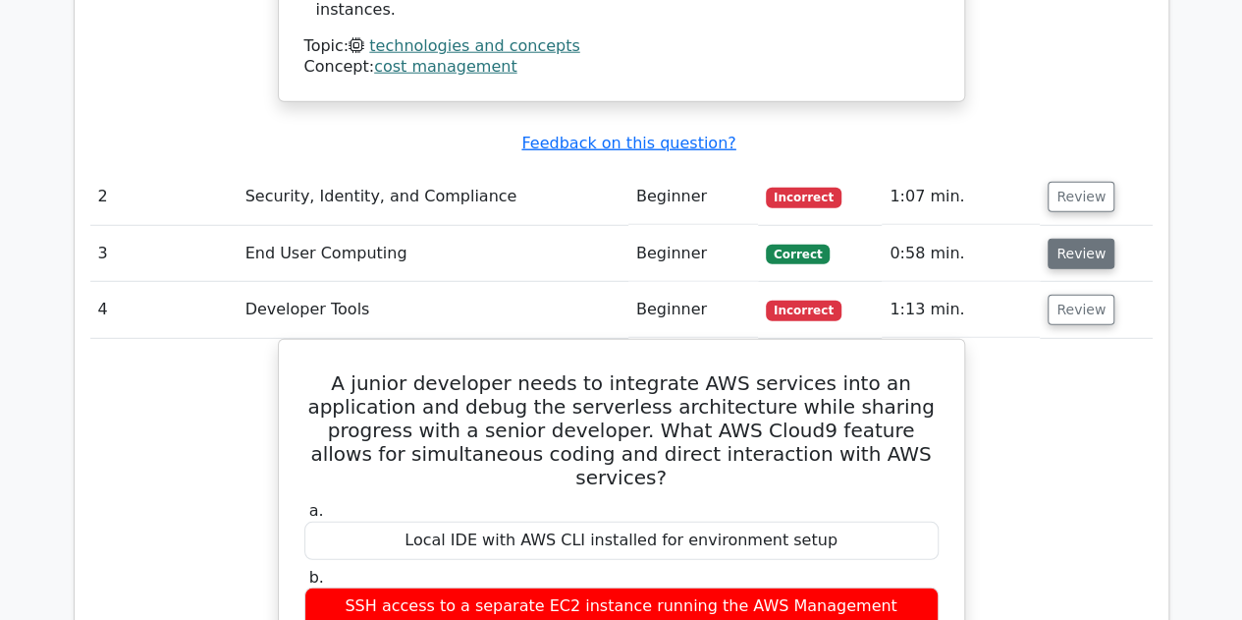
click at [1082, 239] on button "Review" at bounding box center [1081, 254] width 67 height 30
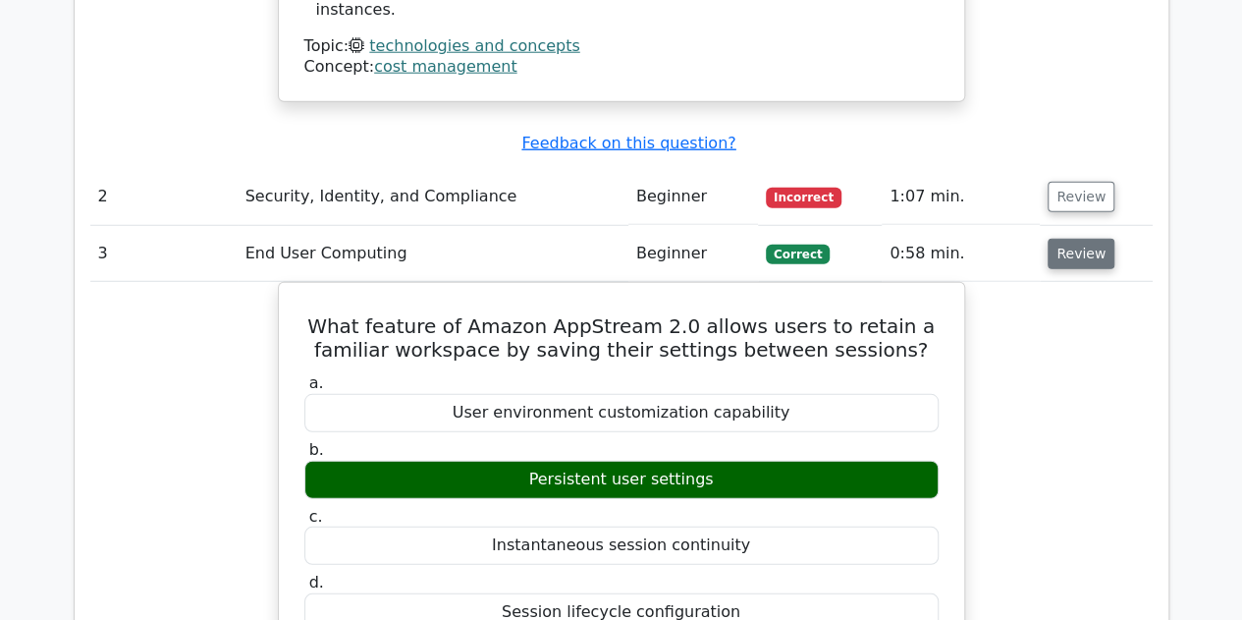
click at [1082, 239] on button "Review" at bounding box center [1081, 254] width 67 height 30
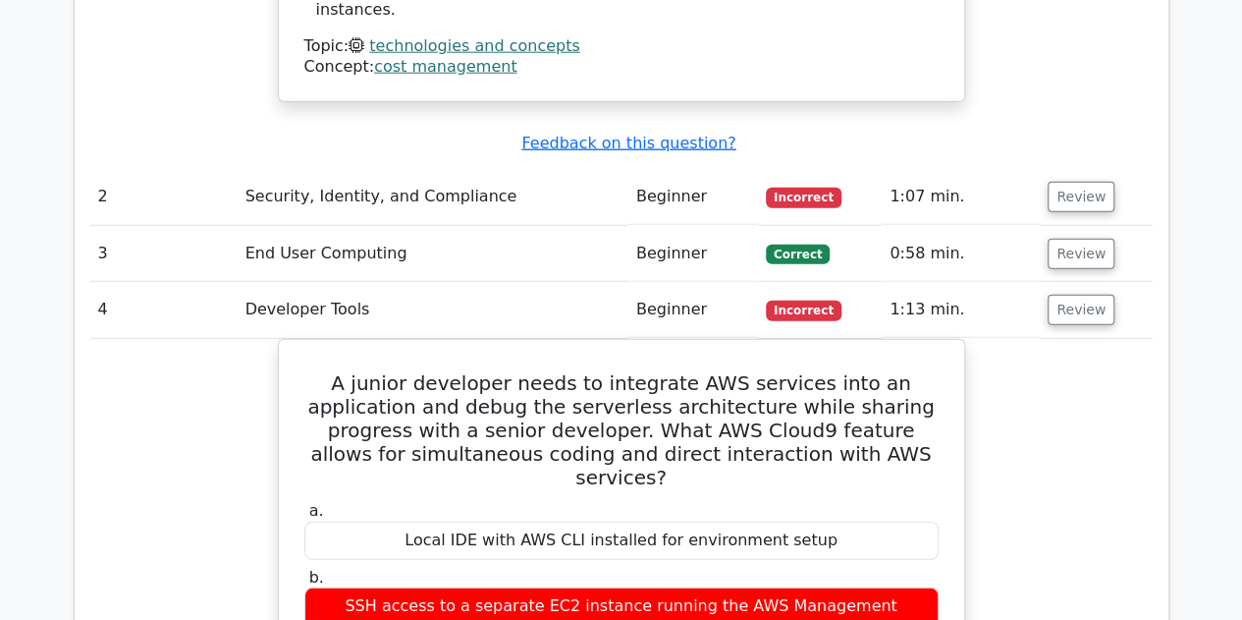
click at [1082, 282] on td "Review" at bounding box center [1096, 310] width 112 height 56
click at [1082, 295] on button "Review" at bounding box center [1081, 310] width 67 height 30
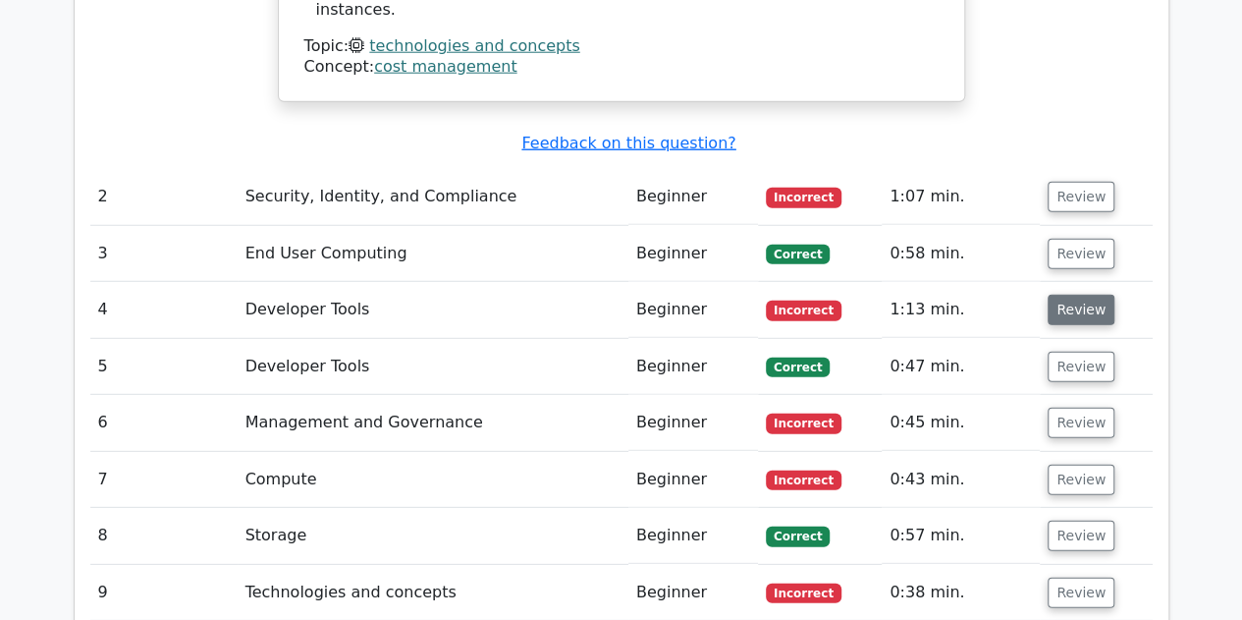
click at [1082, 295] on button "Review" at bounding box center [1081, 310] width 67 height 30
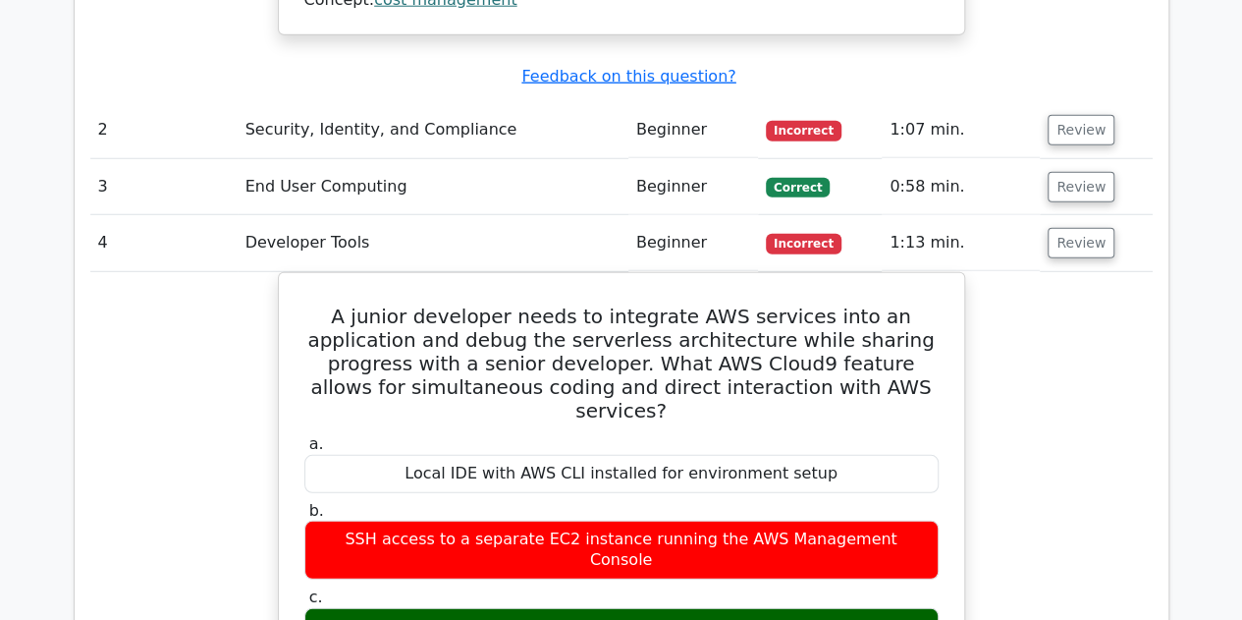
scroll to position [2651, 0]
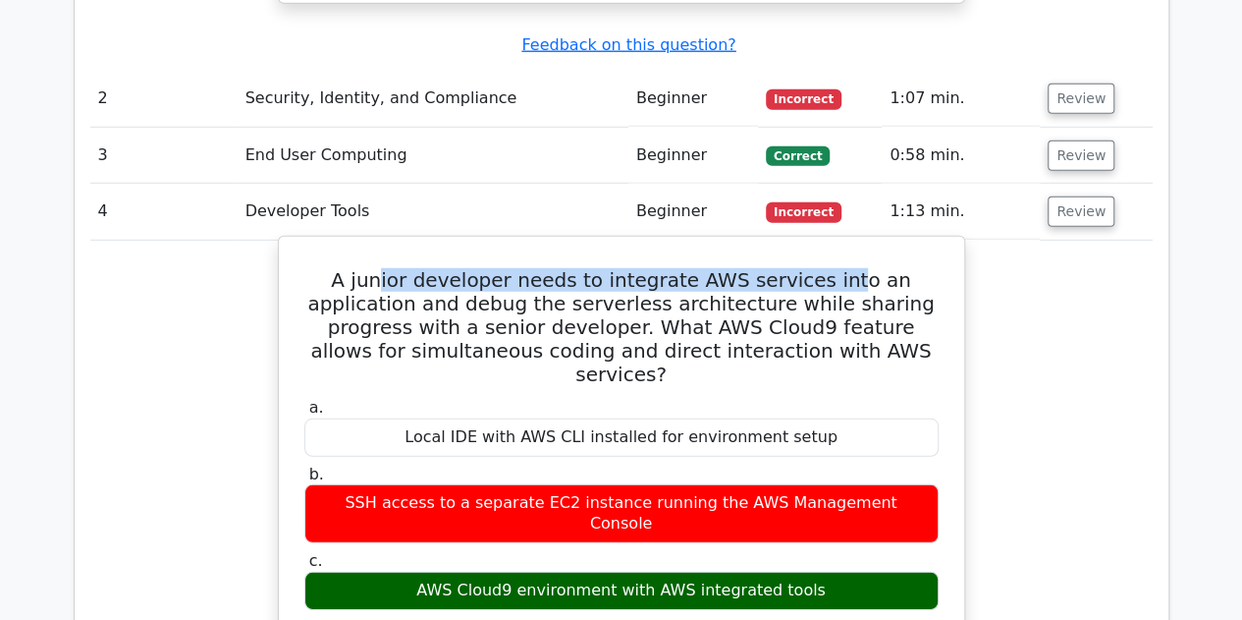
drag, startPoint x: 349, startPoint y: 149, endPoint x: 793, endPoint y: 155, distance: 444.8
click at [793, 268] on h5 "A junior developer needs to integrate AWS services into an application and debu…" at bounding box center [621, 327] width 638 height 118
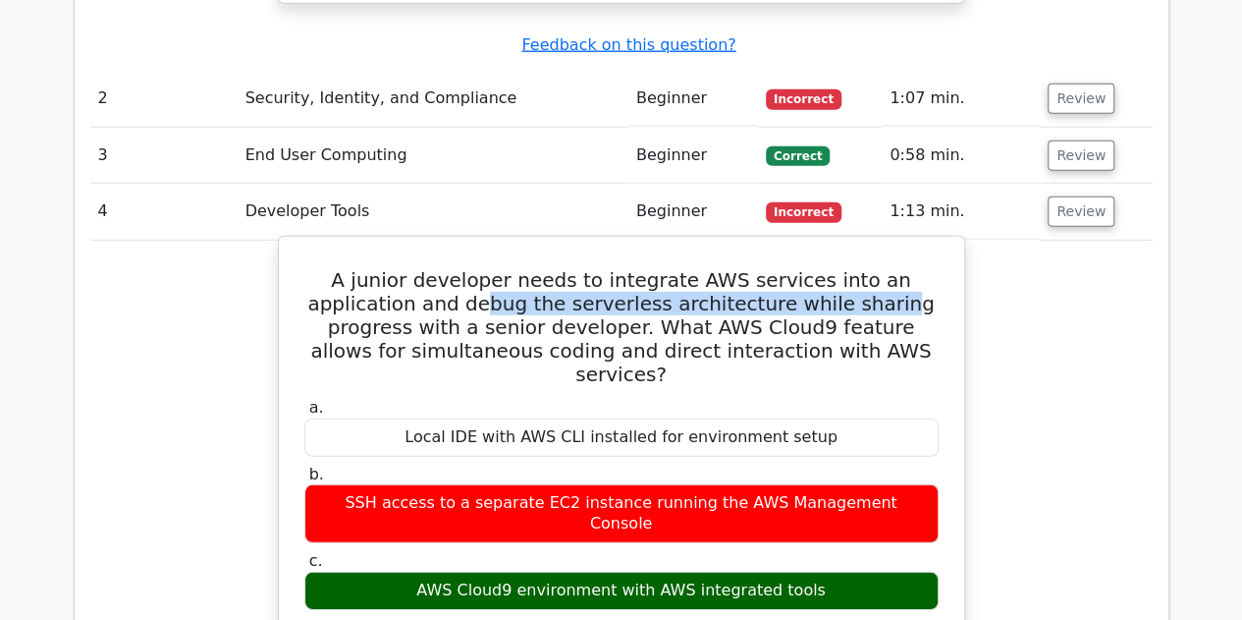
drag, startPoint x: 383, startPoint y: 175, endPoint x: 772, endPoint y: 172, distance: 388.8
click at [772, 268] on h5 "A junior developer needs to integrate AWS services into an application and debu…" at bounding box center [621, 327] width 638 height 118
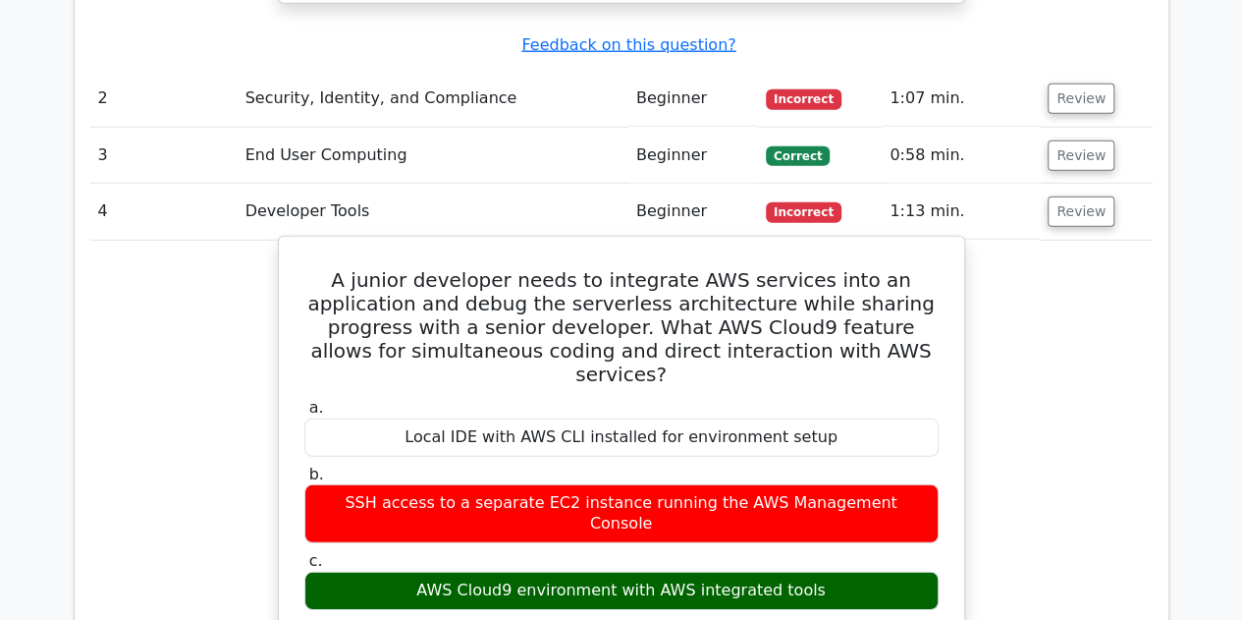
click at [665, 268] on h5 "A junior developer needs to integrate AWS services into an application and debu…" at bounding box center [621, 327] width 638 height 118
drag, startPoint x: 594, startPoint y: 210, endPoint x: 823, endPoint y: 201, distance: 228.9
click at [823, 268] on h5 "A junior developer needs to integrate AWS services into an application and debu…" at bounding box center [621, 327] width 638 height 118
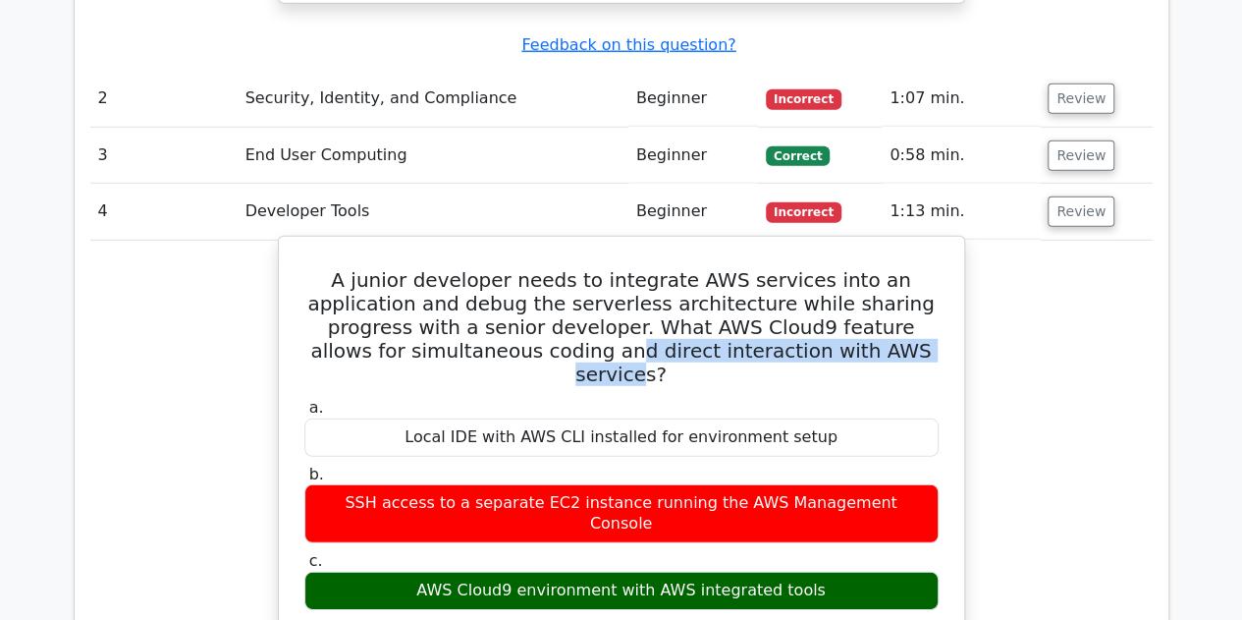
drag, startPoint x: 493, startPoint y: 223, endPoint x: 821, endPoint y: 221, distance: 327.9
click at [821, 268] on h5 "A junior developer needs to integrate AWS services into an application and debu…" at bounding box center [621, 327] width 638 height 118
drag, startPoint x: 440, startPoint y: 419, endPoint x: 780, endPoint y: 435, distance: 340.1
click at [780, 435] on div "a. Local IDE with AWS CLI installed for environment setup b. SSH access to a se…" at bounding box center [622, 537] width 658 height 286
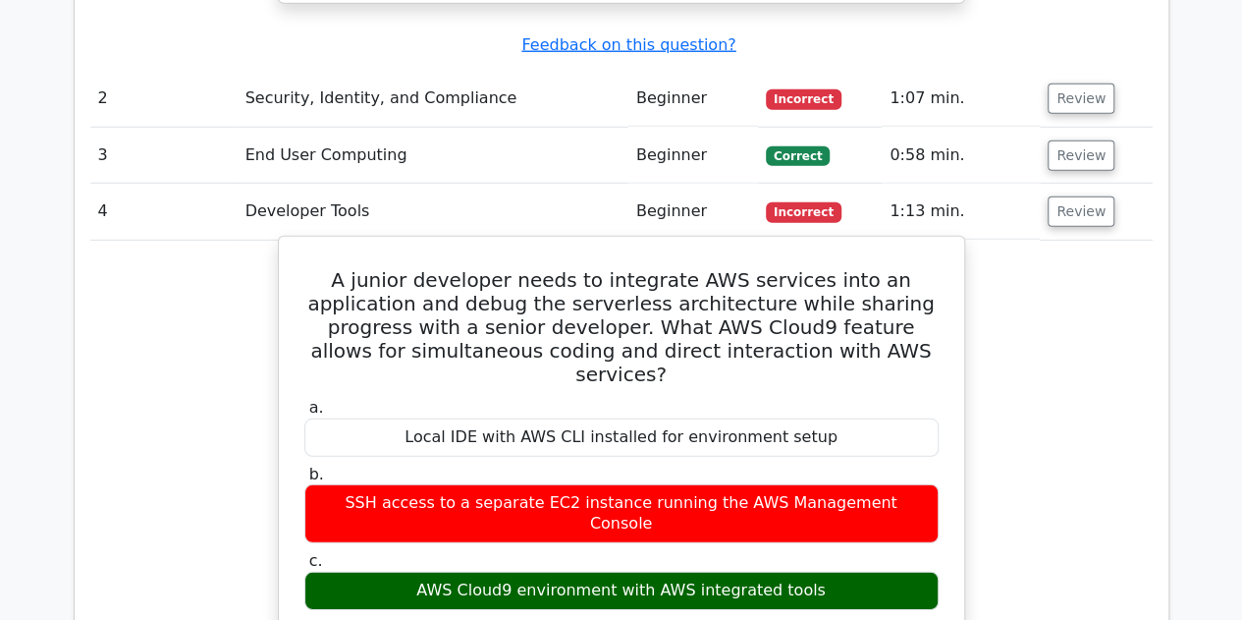
click at [823, 571] on div "AWS Cloud9 environment with AWS integrated tools" at bounding box center [621, 590] width 634 height 38
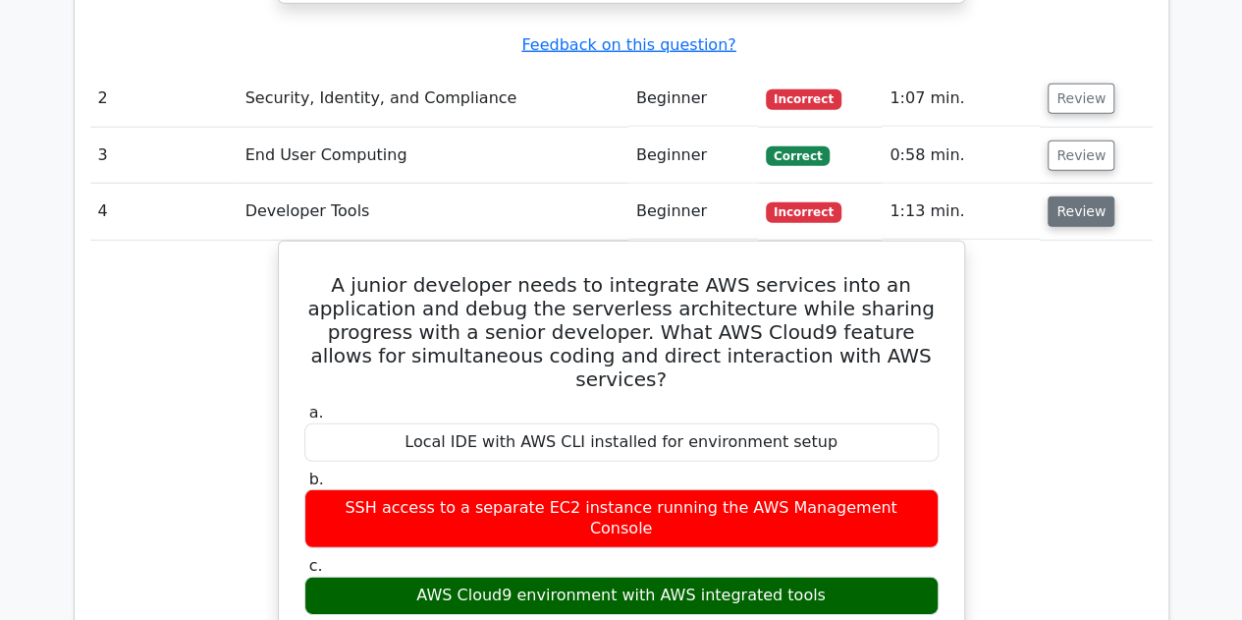
click at [1080, 196] on button "Review" at bounding box center [1081, 211] width 67 height 30
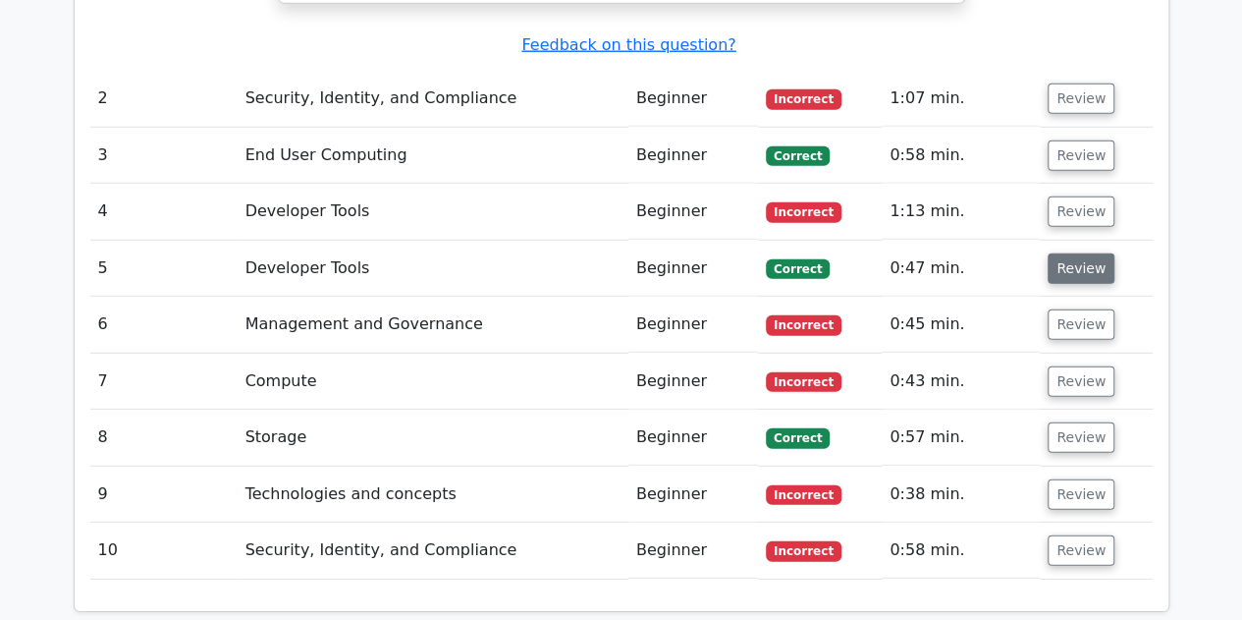
click at [1080, 253] on button "Review" at bounding box center [1081, 268] width 67 height 30
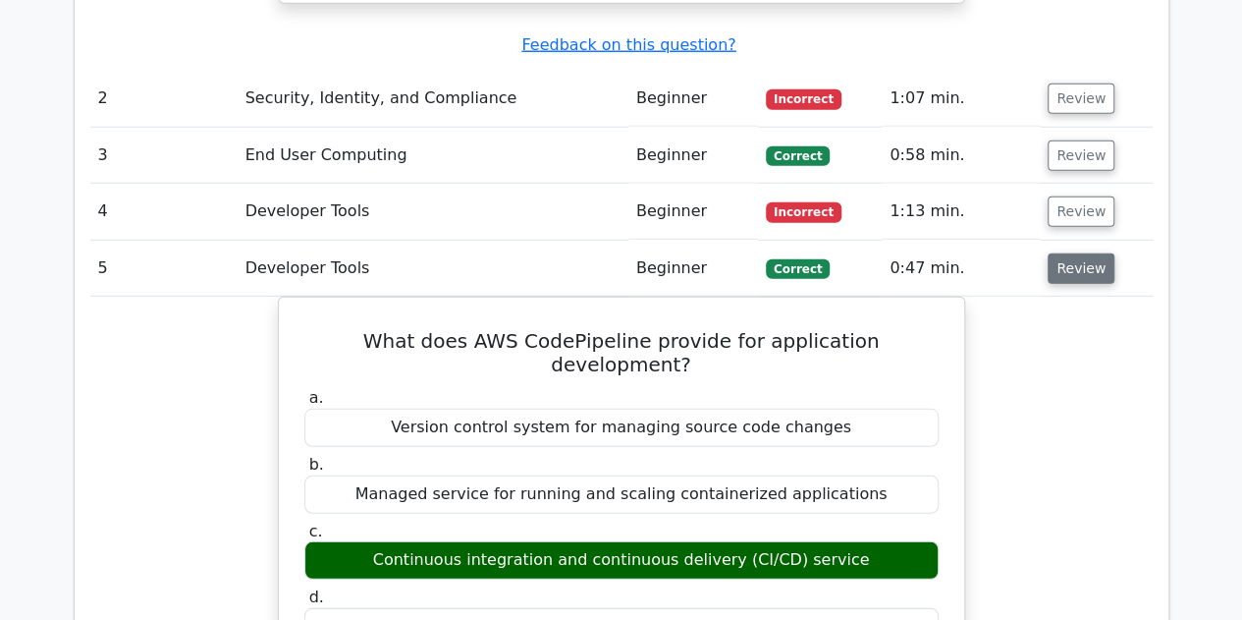
click at [1080, 253] on button "Review" at bounding box center [1081, 268] width 67 height 30
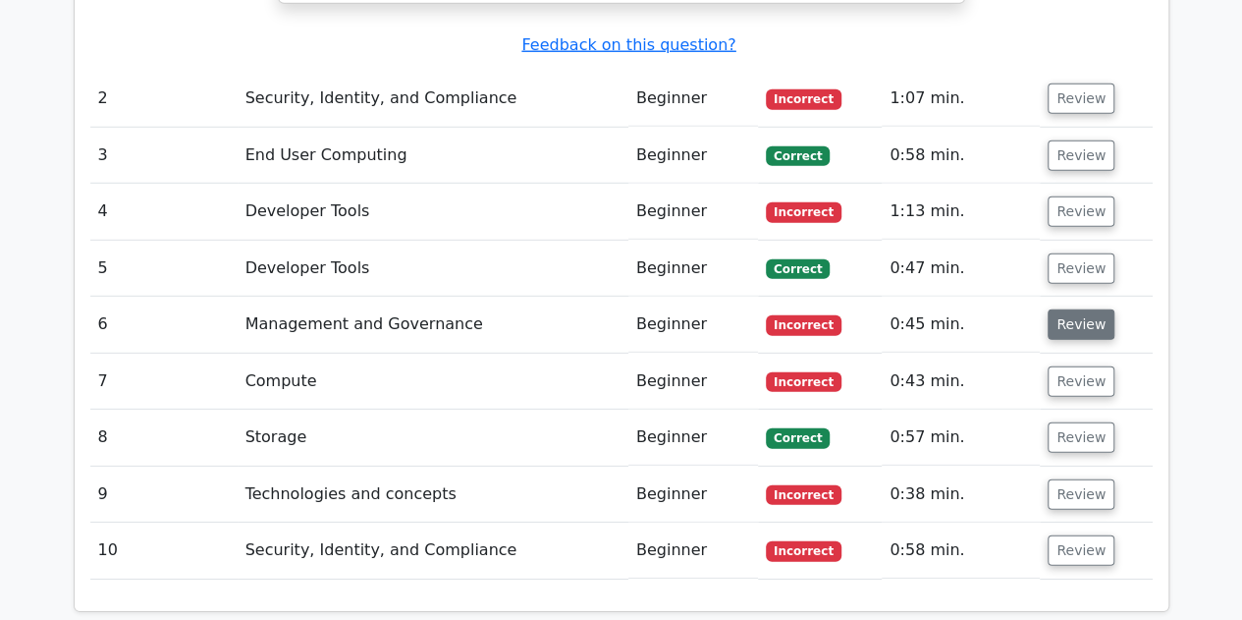
click at [1060, 309] on button "Review" at bounding box center [1081, 324] width 67 height 30
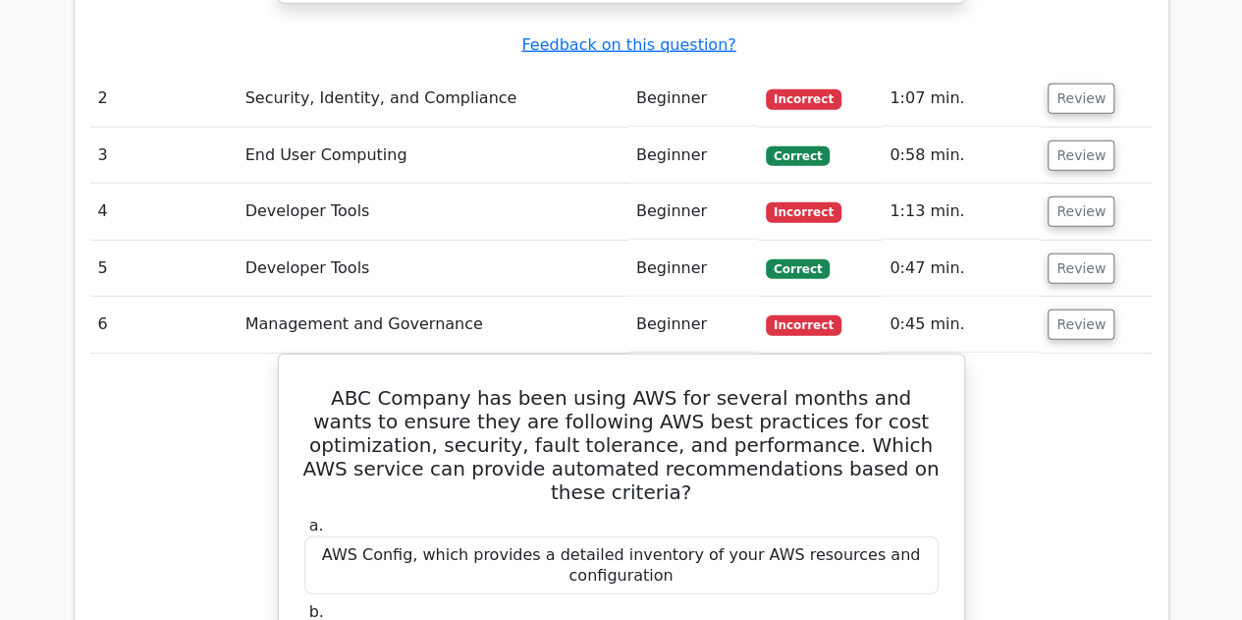
scroll to position [2749, 0]
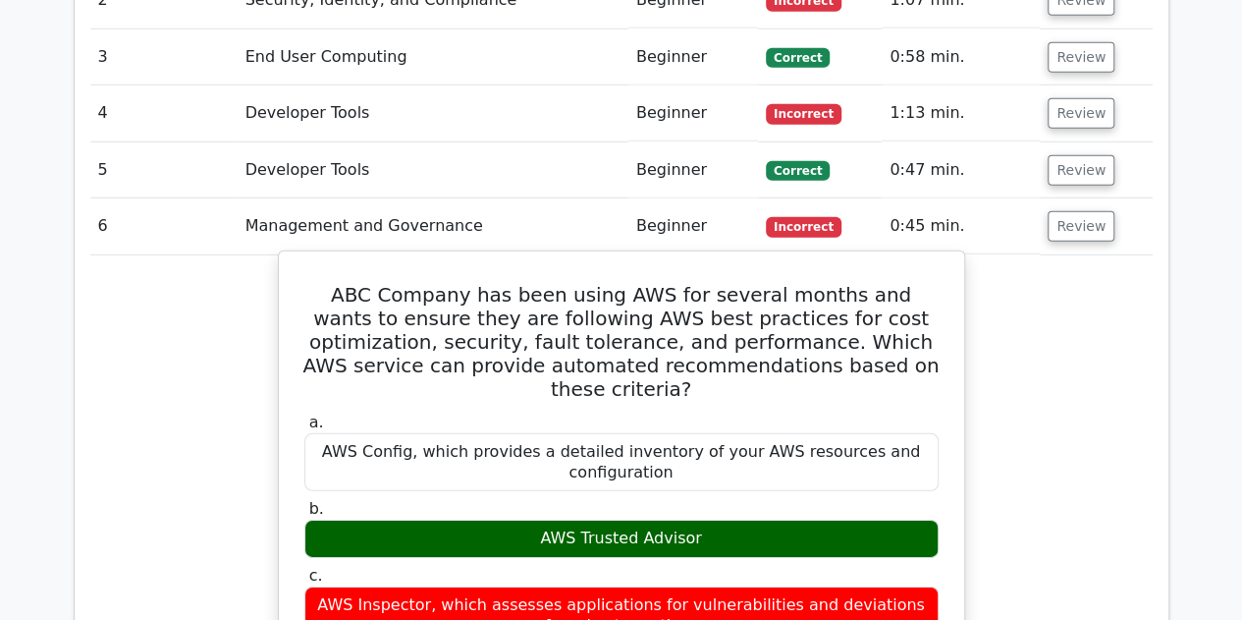
drag, startPoint x: 542, startPoint y: 387, endPoint x: 718, endPoint y: 387, distance: 175.7
click at [718, 519] on div "AWS Trusted Advisor" at bounding box center [621, 538] width 634 height 38
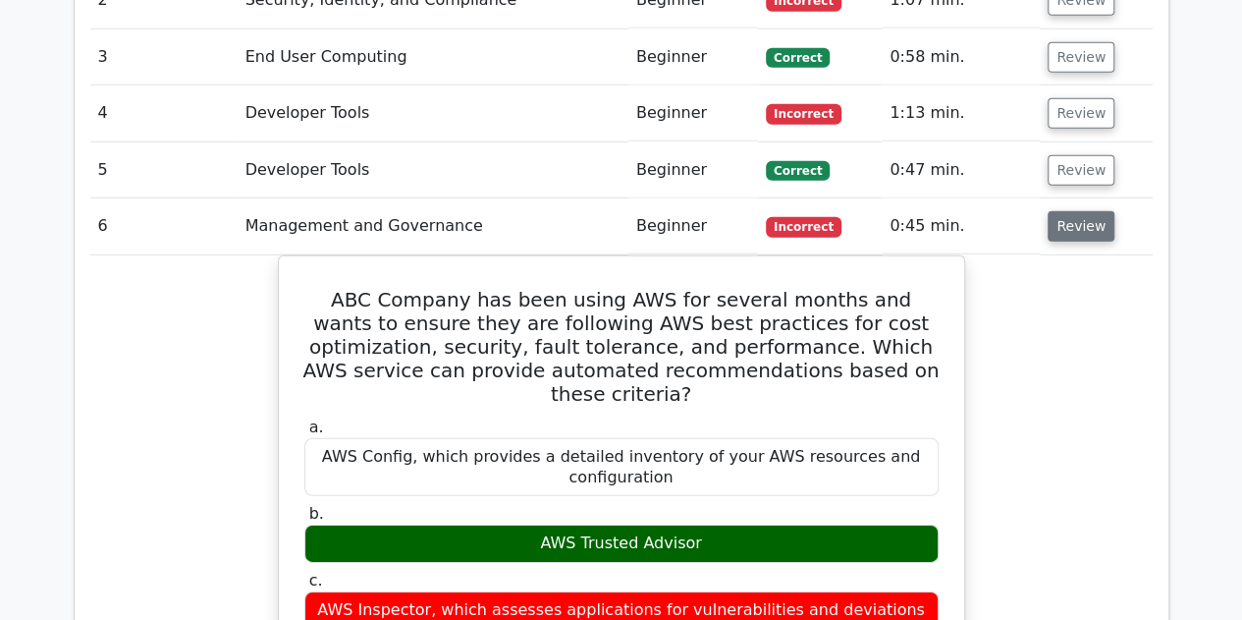
click at [1083, 211] on button "Review" at bounding box center [1081, 226] width 67 height 30
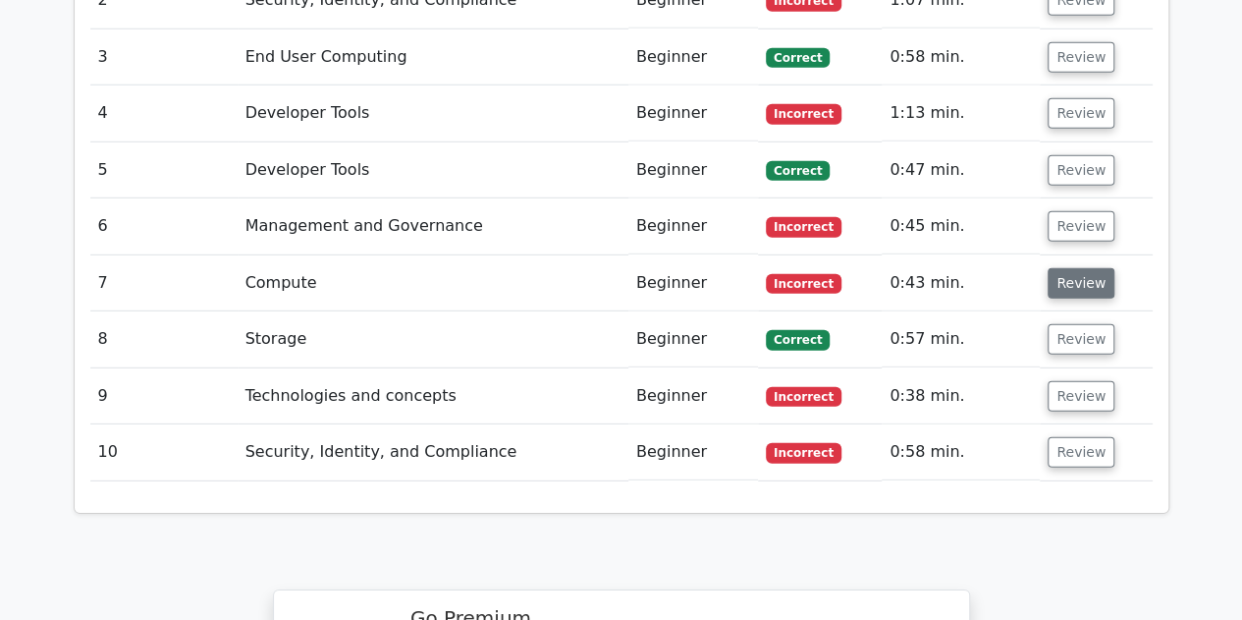
click at [1074, 268] on button "Review" at bounding box center [1081, 283] width 67 height 30
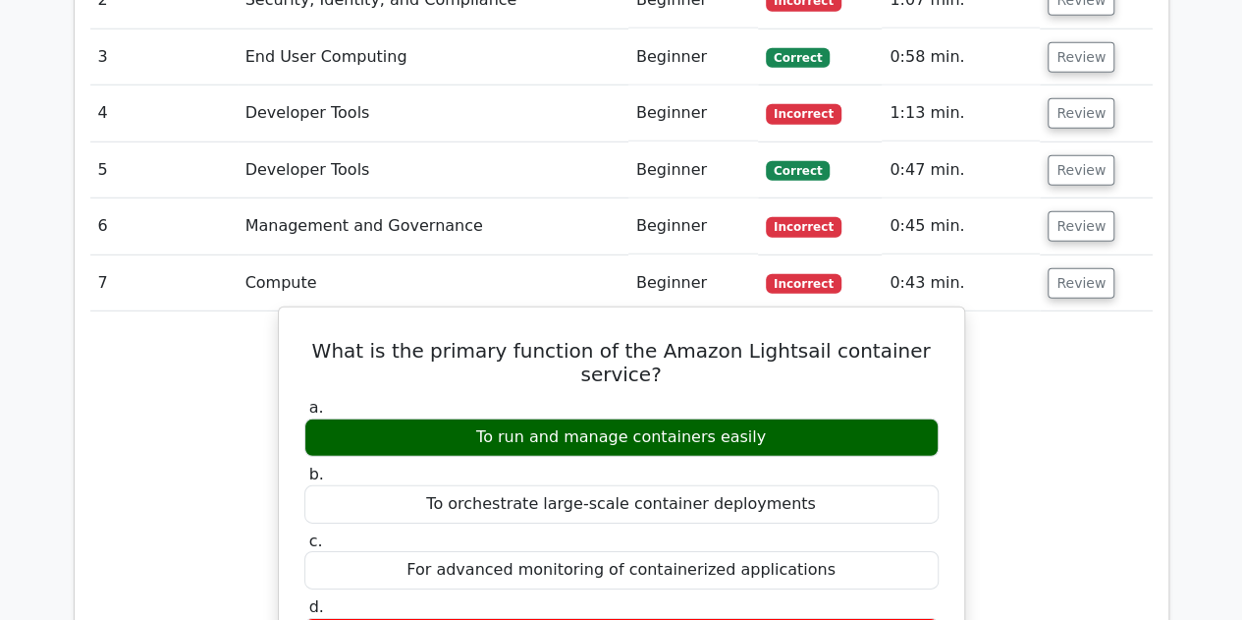
drag, startPoint x: 489, startPoint y: 292, endPoint x: 819, endPoint y: 296, distance: 329.9
click at [819, 418] on div "To run and manage containers easily" at bounding box center [621, 437] width 634 height 38
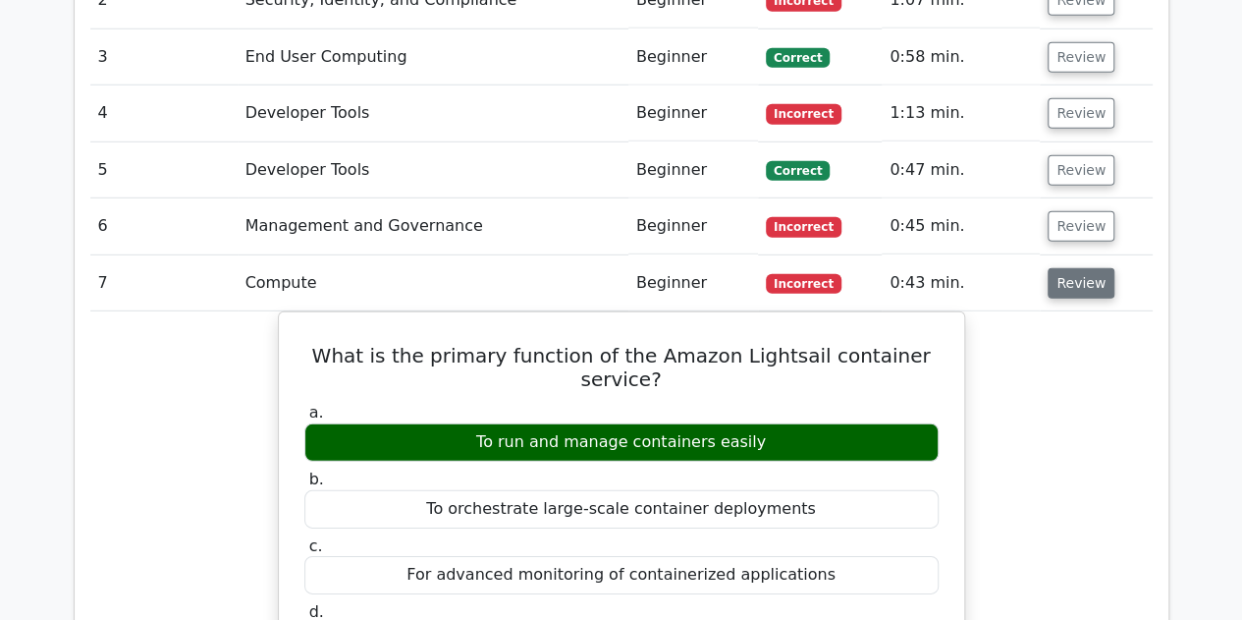
click at [1075, 268] on button "Review" at bounding box center [1081, 283] width 67 height 30
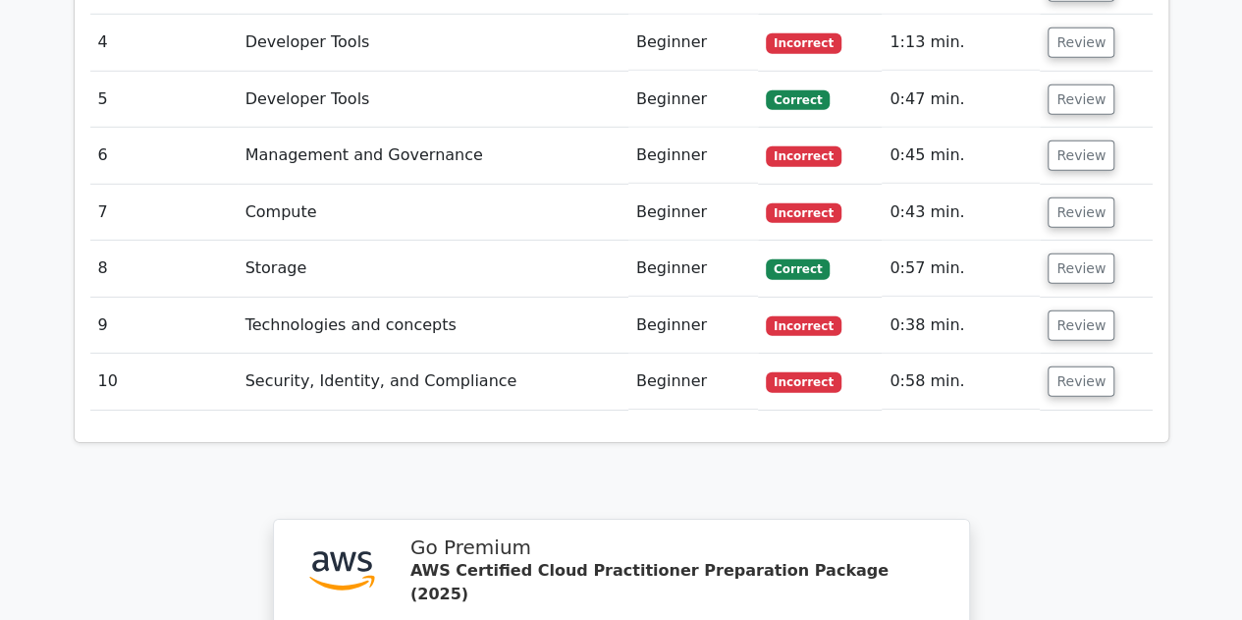
scroll to position [2847, 0]
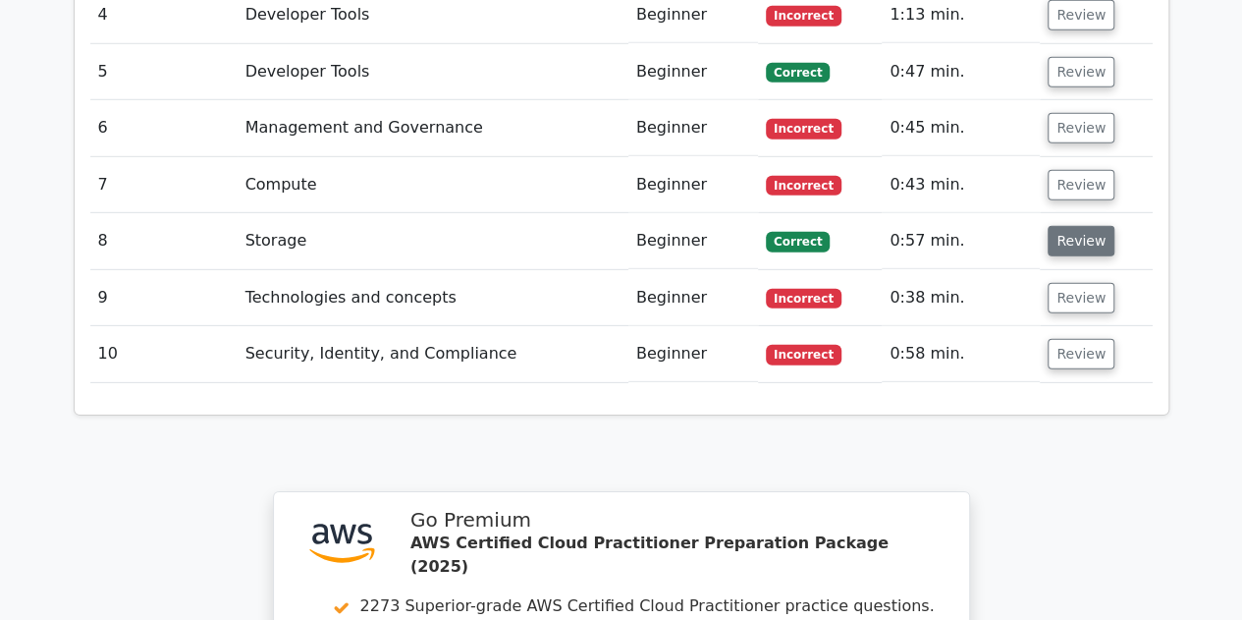
click at [1084, 226] on button "Review" at bounding box center [1081, 241] width 67 height 30
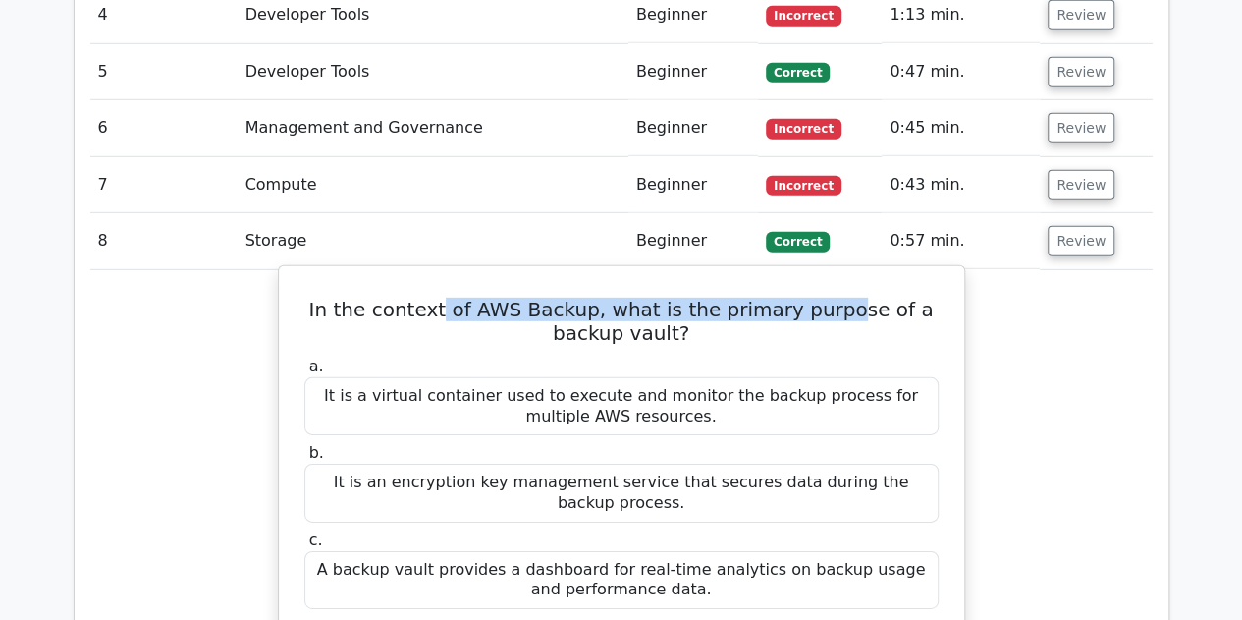
drag, startPoint x: 427, startPoint y: 185, endPoint x: 804, endPoint y: 185, distance: 377.0
click at [804, 297] on h5 "In the context of AWS Backup, what is the primary purpose of a backup vault?" at bounding box center [621, 320] width 638 height 47
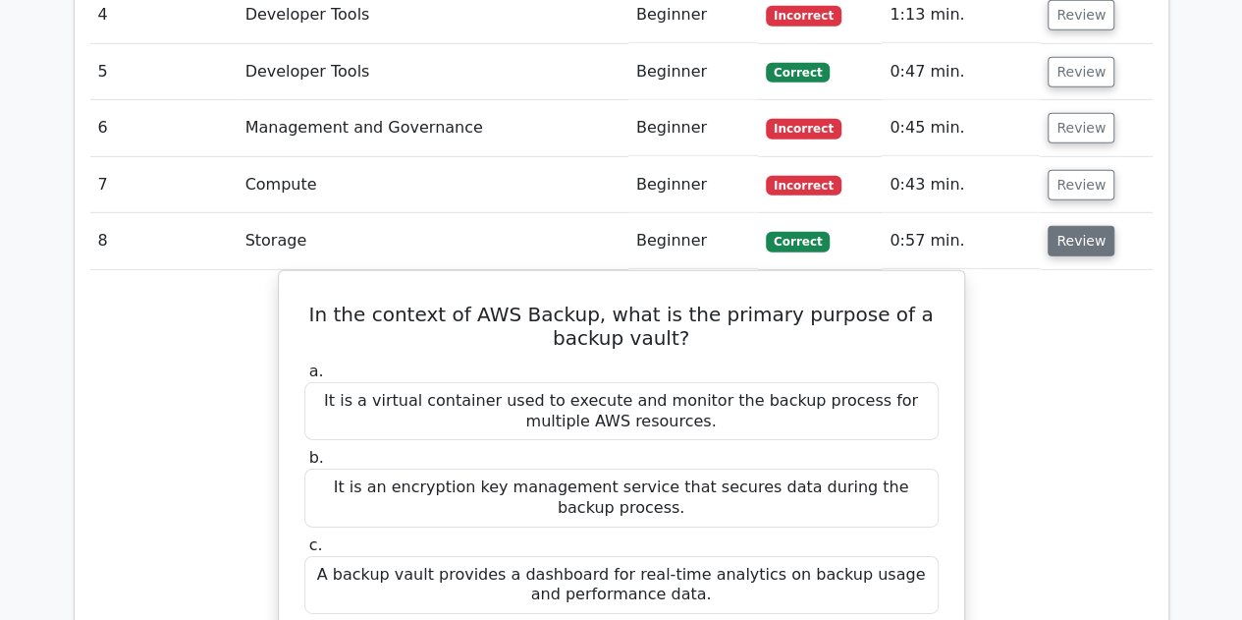
click at [1056, 226] on button "Review" at bounding box center [1081, 241] width 67 height 30
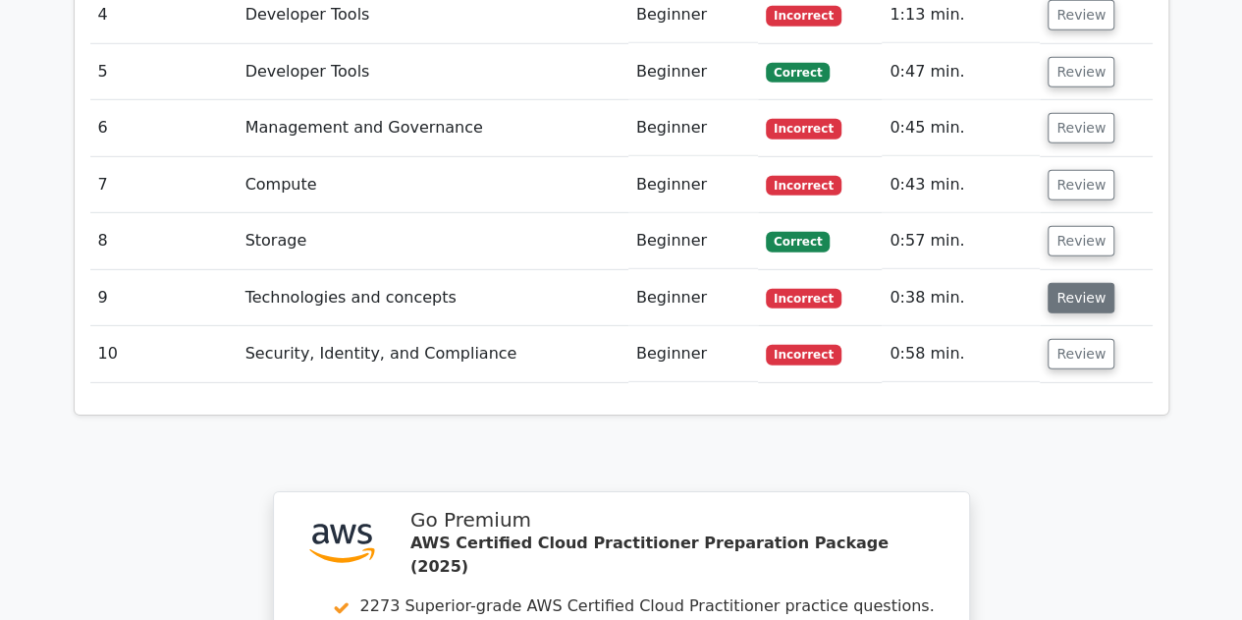
click at [1062, 283] on button "Review" at bounding box center [1081, 298] width 67 height 30
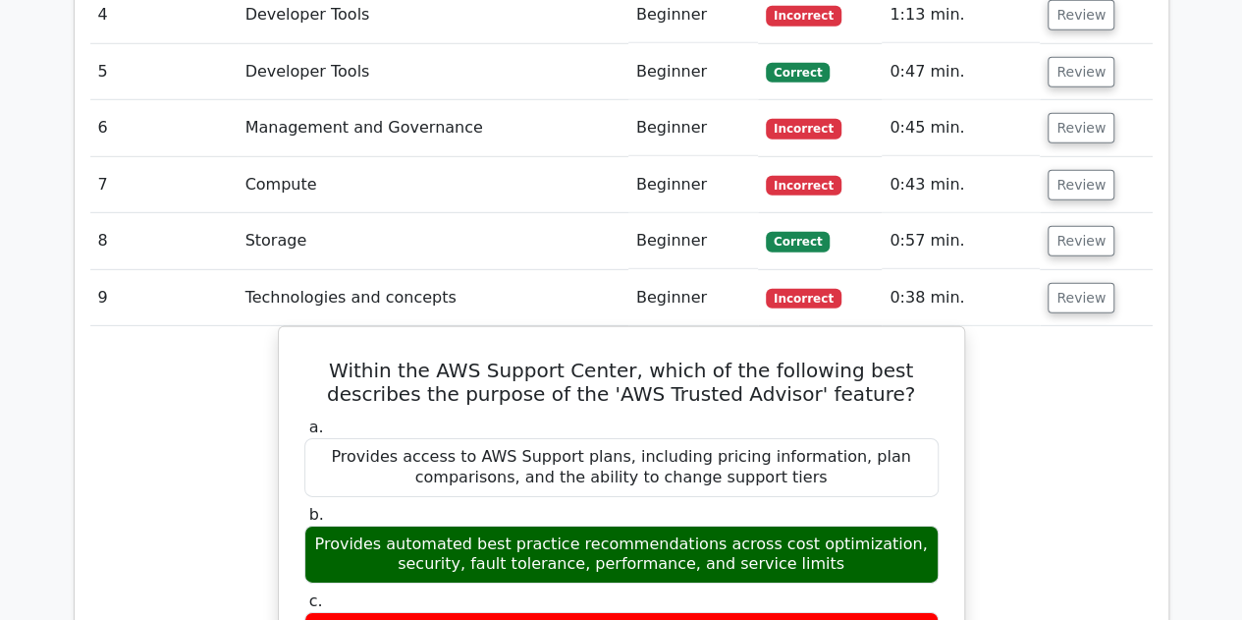
scroll to position [2945, 0]
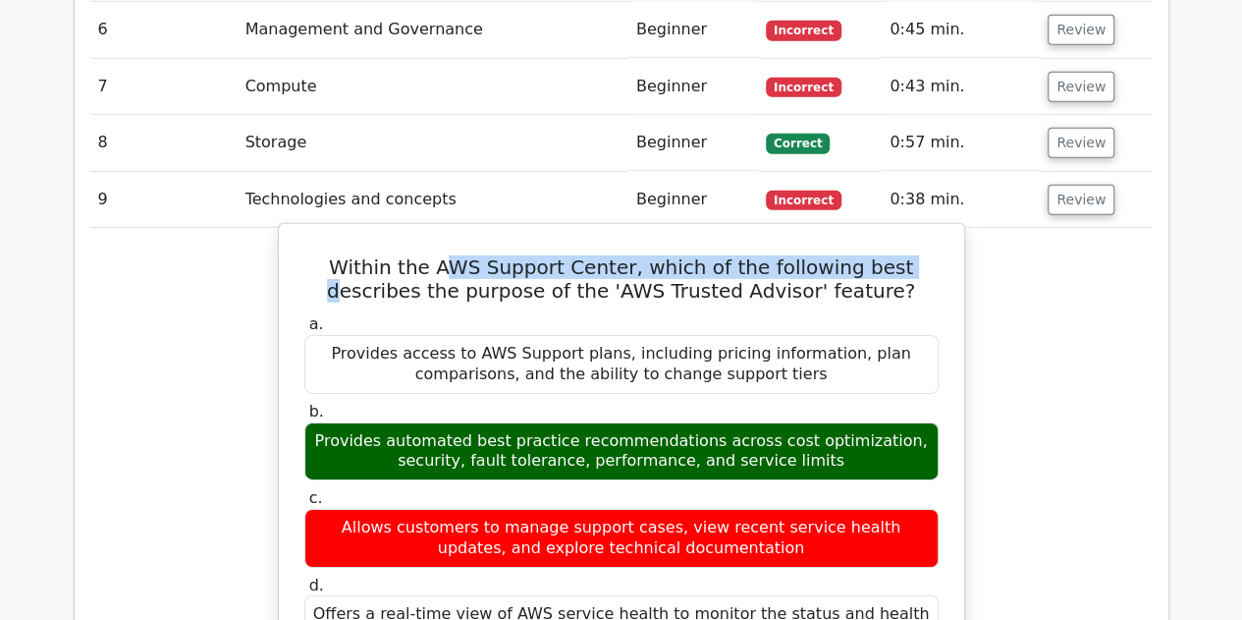
drag, startPoint x: 430, startPoint y: 142, endPoint x: 860, endPoint y: 140, distance: 430.0
click at [860, 255] on h5 "Within the AWS Support Center, which of the following best describes the purpos…" at bounding box center [621, 278] width 638 height 47
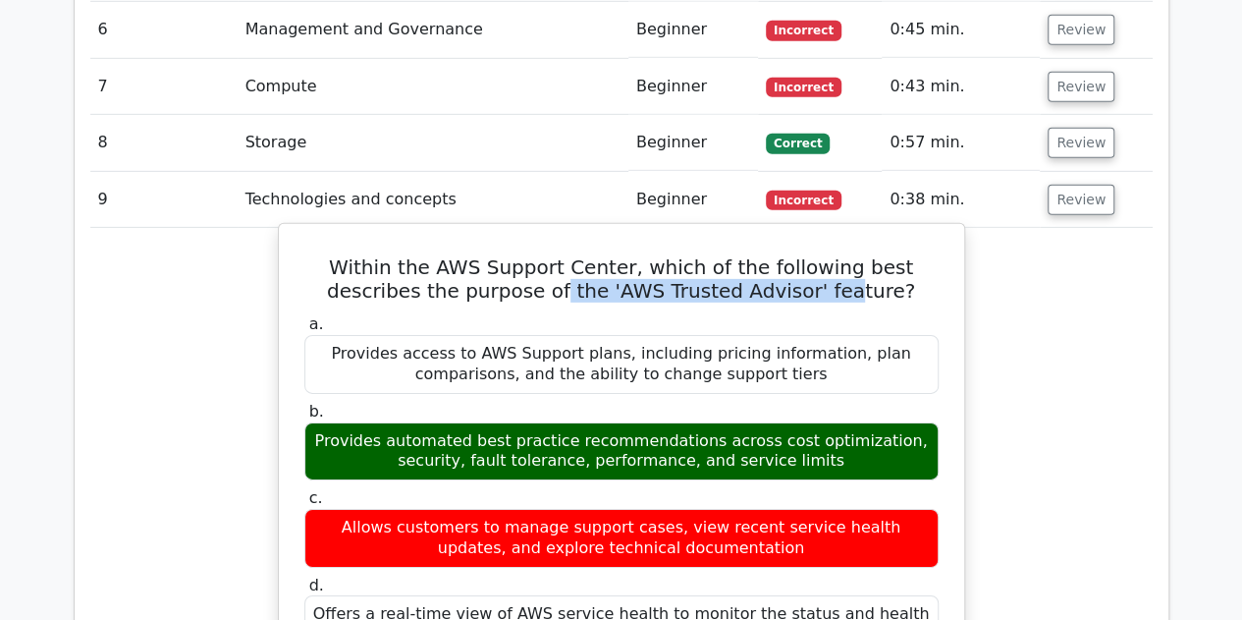
drag, startPoint x: 528, startPoint y: 150, endPoint x: 801, endPoint y: 152, distance: 272.9
click at [801, 255] on h5 "Within the AWS Support Center, which of the following best describes the purpos…" at bounding box center [621, 278] width 638 height 47
drag, startPoint x: 455, startPoint y: 314, endPoint x: 868, endPoint y: 316, distance: 413.3
click at [868, 422] on div "Provides automated best practice recommendations across cost optimization, secu…" at bounding box center [621, 451] width 634 height 59
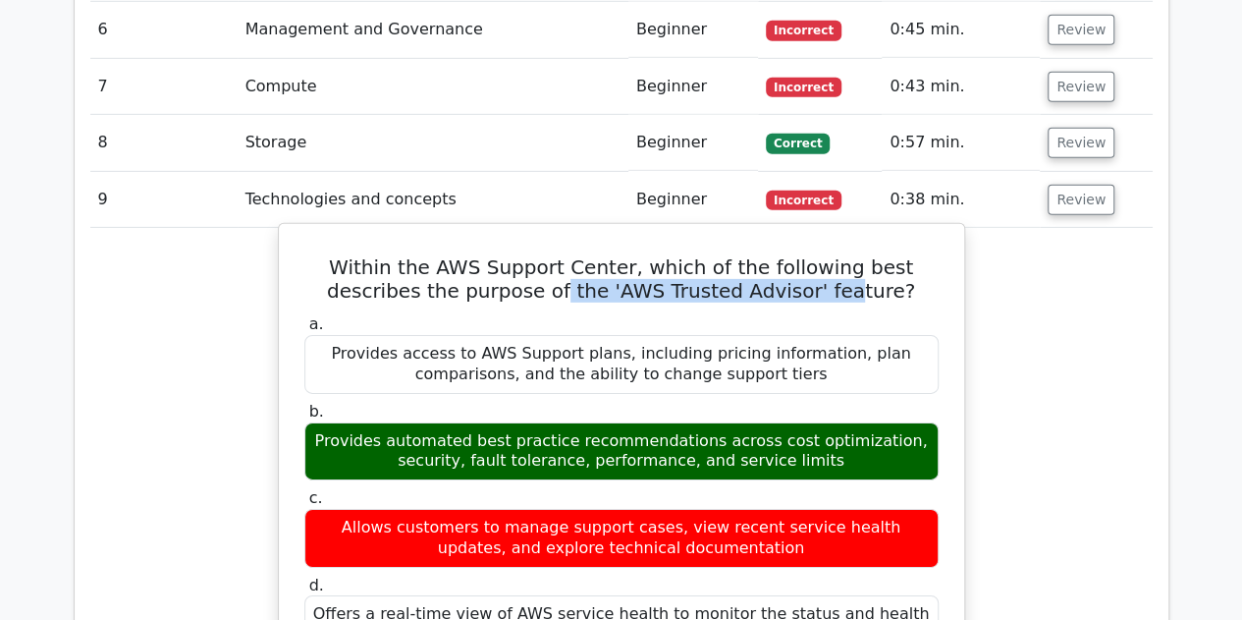
drag, startPoint x: 518, startPoint y: 333, endPoint x: 747, endPoint y: 329, distance: 228.8
click at [747, 422] on div "Provides automated best practice recommendations across cost optimization, secu…" at bounding box center [621, 451] width 634 height 59
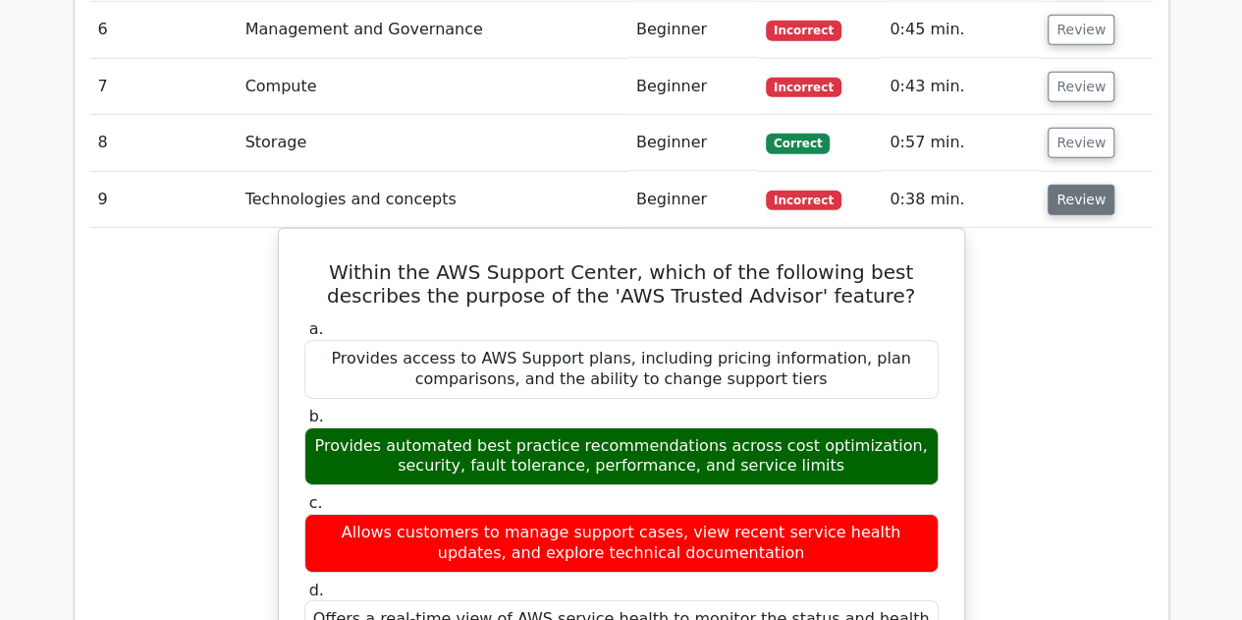
click at [1086, 185] on button "Review" at bounding box center [1081, 200] width 67 height 30
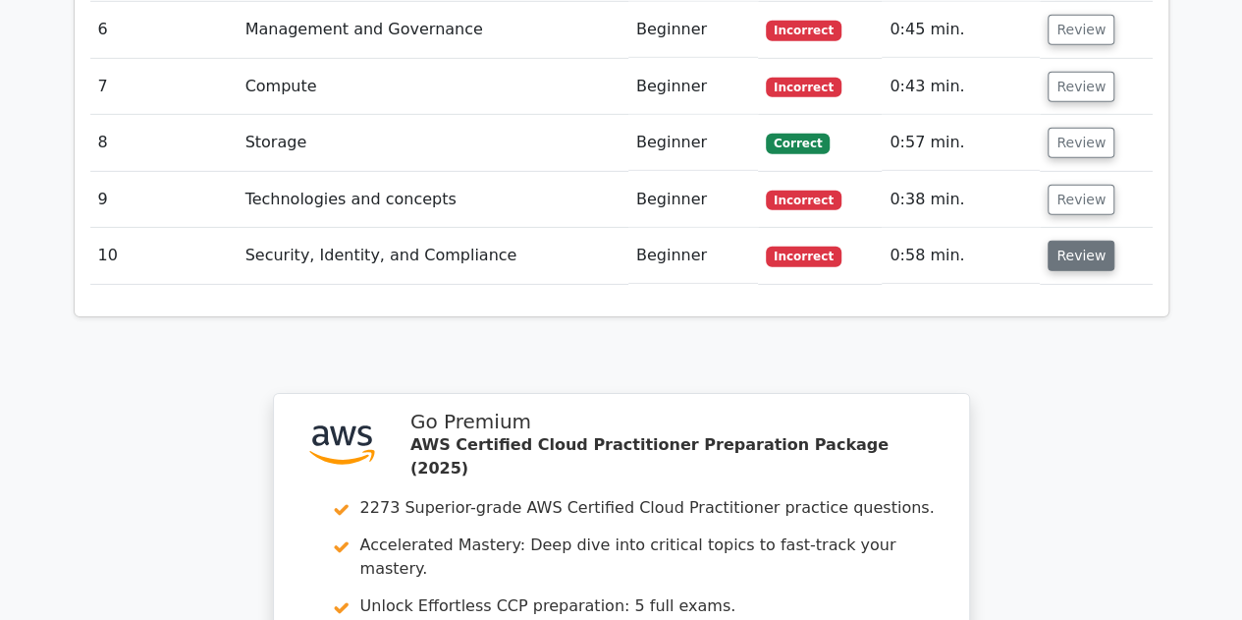
click at [1076, 241] on button "Review" at bounding box center [1081, 256] width 67 height 30
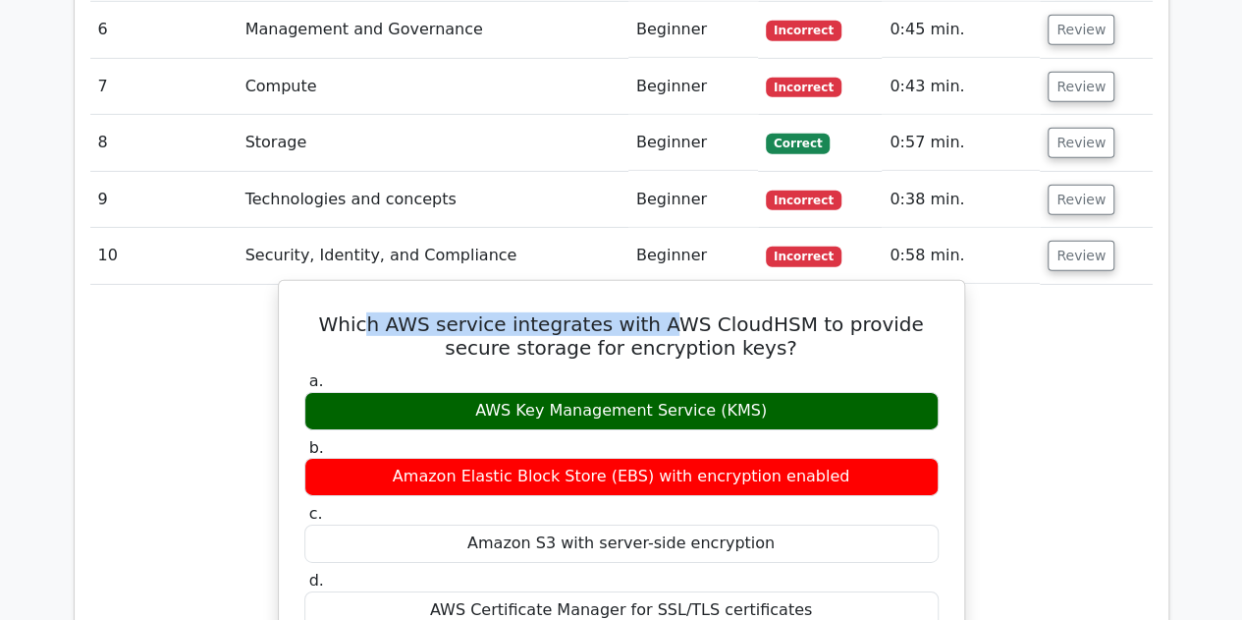
drag, startPoint x: 355, startPoint y: 199, endPoint x: 639, endPoint y: 189, distance: 283.9
click at [639, 312] on h5 "Which AWS service integrates with AWS CloudHSM to provide secure storage for en…" at bounding box center [621, 335] width 638 height 47
click at [734, 312] on h5 "Which AWS service integrates with AWS CloudHSM to provide secure storage for en…" at bounding box center [621, 335] width 638 height 47
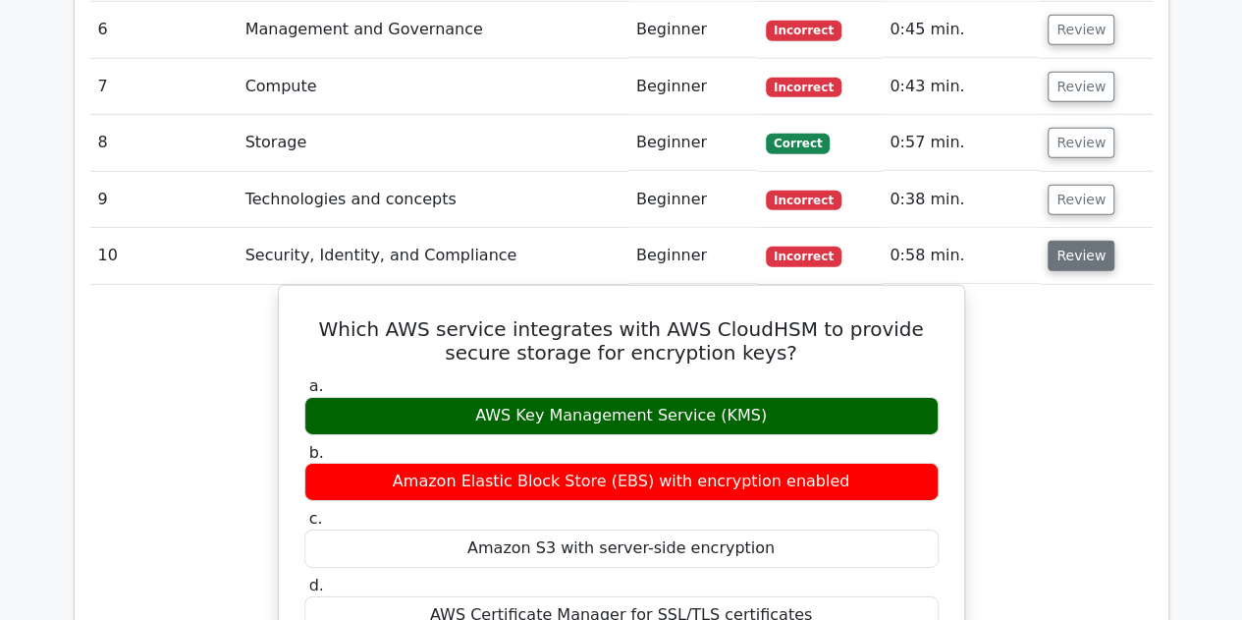
click at [1074, 241] on button "Review" at bounding box center [1081, 256] width 67 height 30
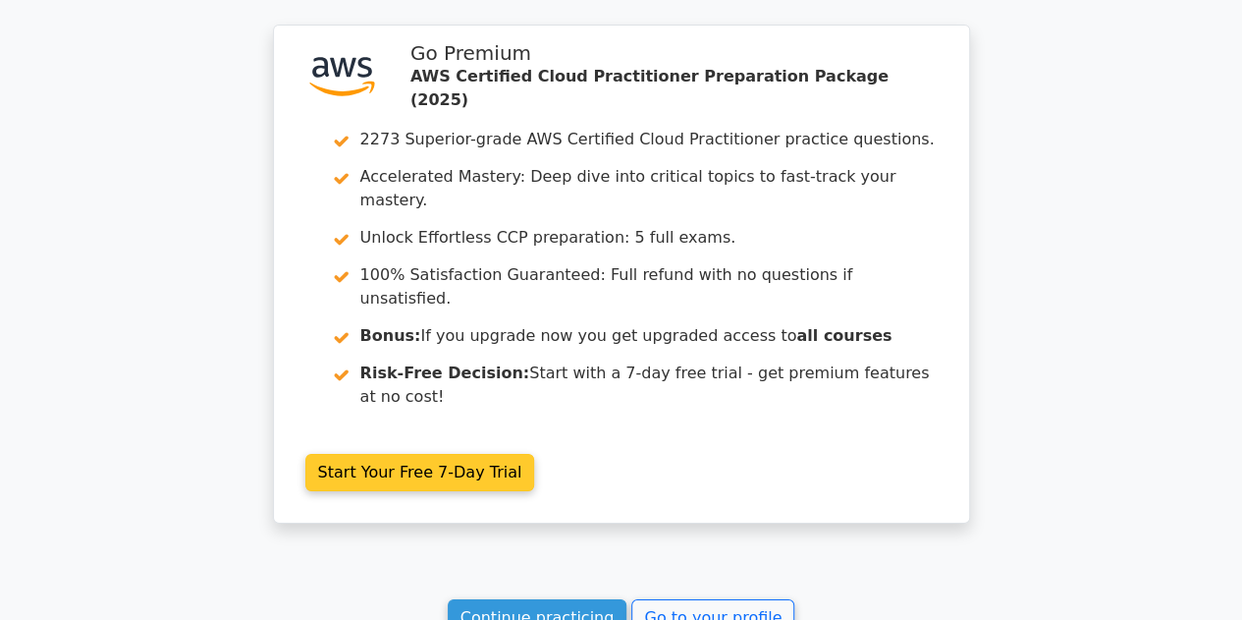
scroll to position [3407, 0]
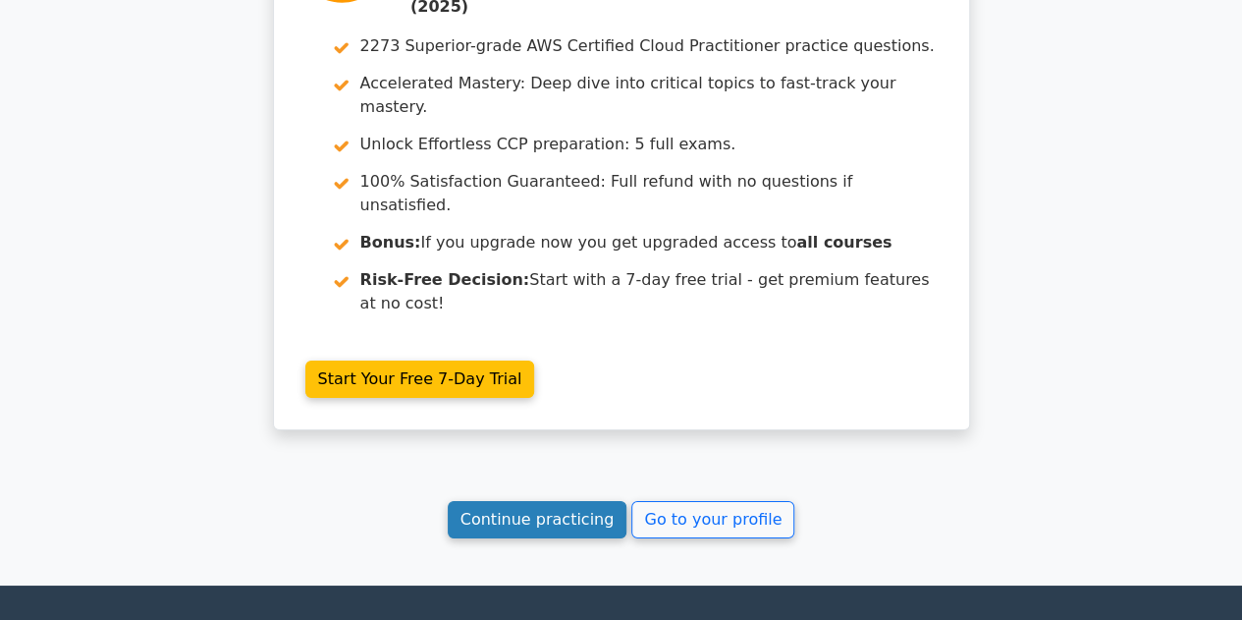
click at [579, 501] on link "Continue practicing" at bounding box center [538, 519] width 180 height 37
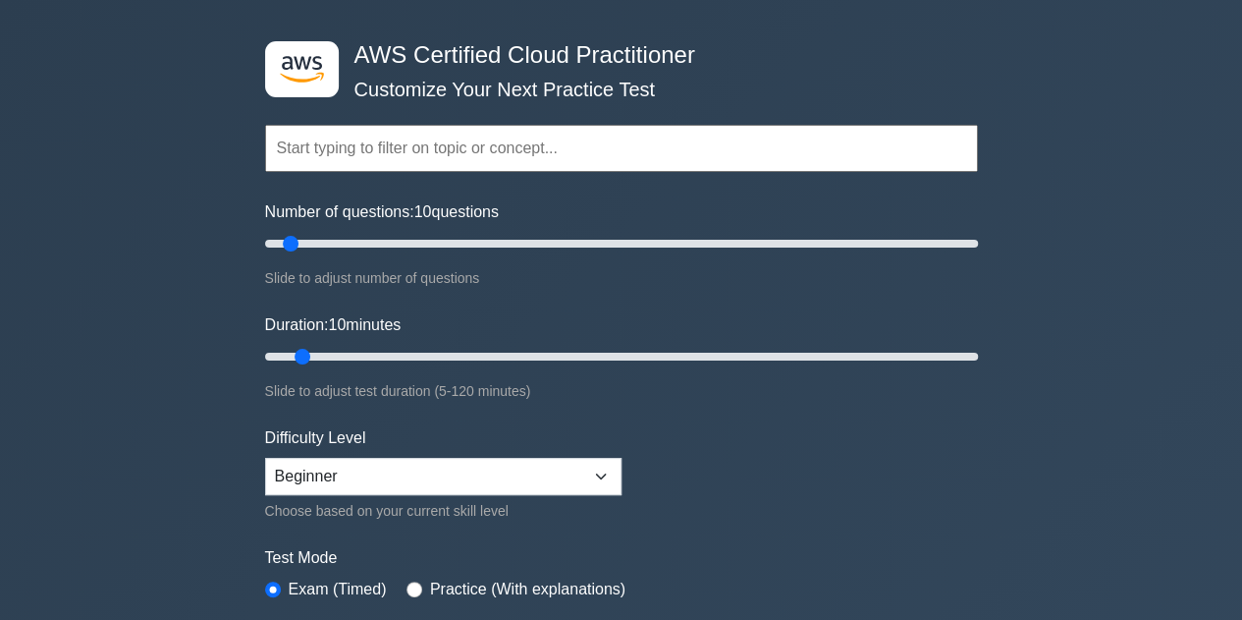
scroll to position [98, 0]
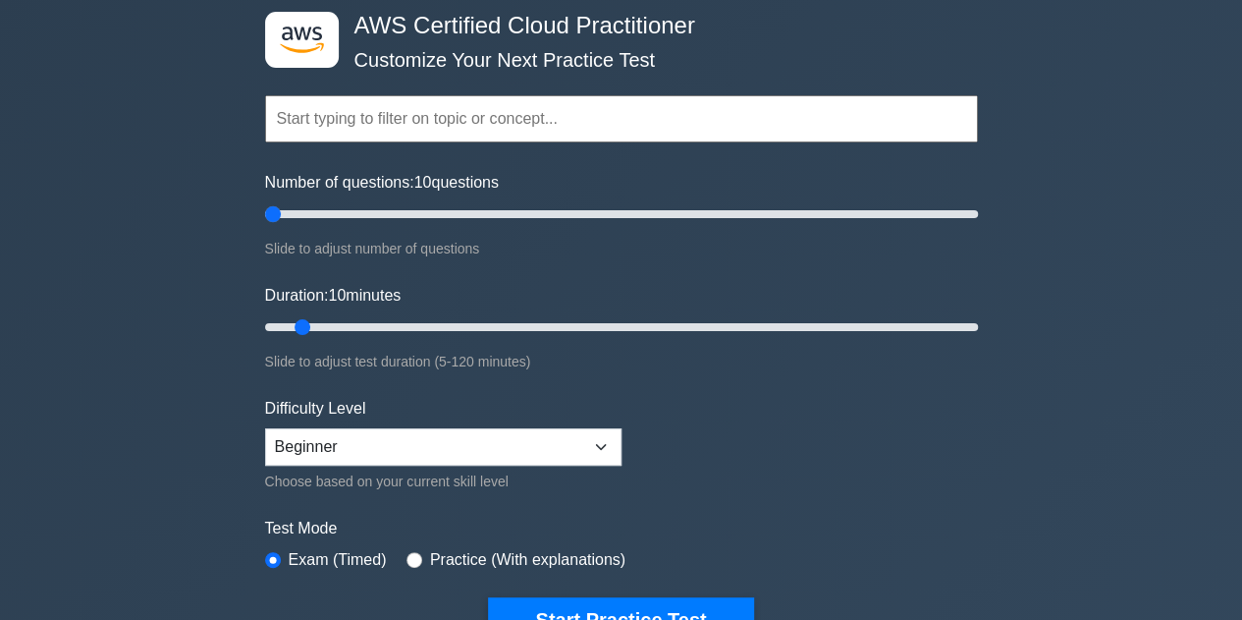
drag, startPoint x: 292, startPoint y: 219, endPoint x: 251, endPoint y: 201, distance: 44.0
type input "5"
click at [265, 202] on input "Number of questions: 10 questions" at bounding box center [621, 214] width 713 height 24
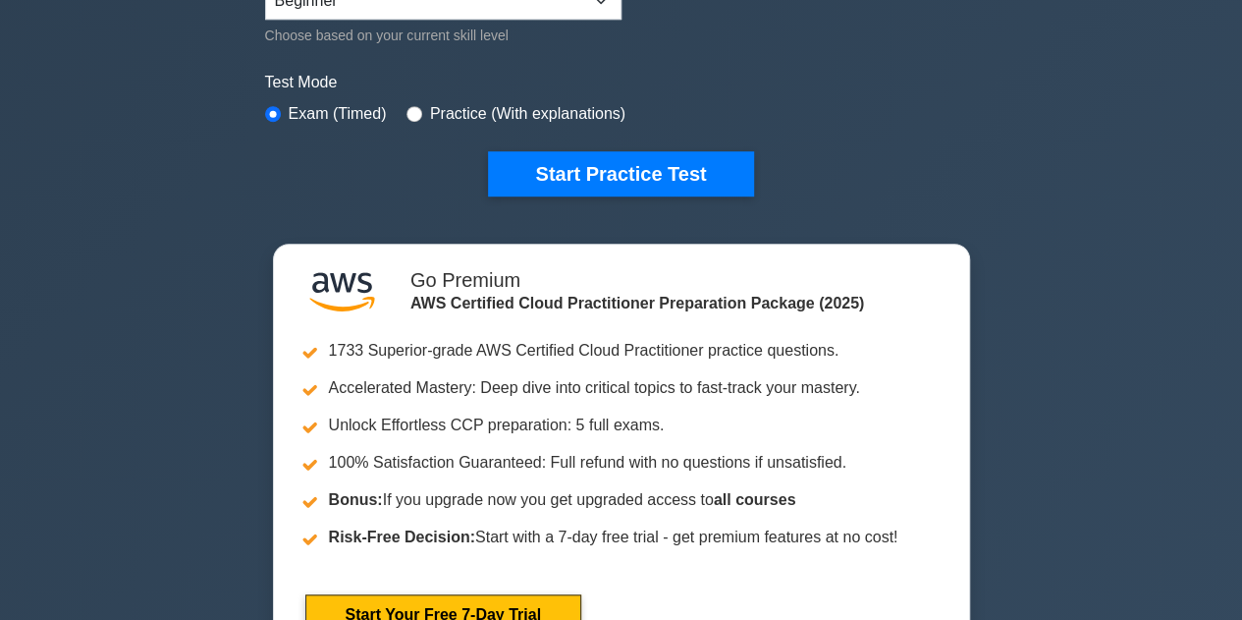
scroll to position [0, 0]
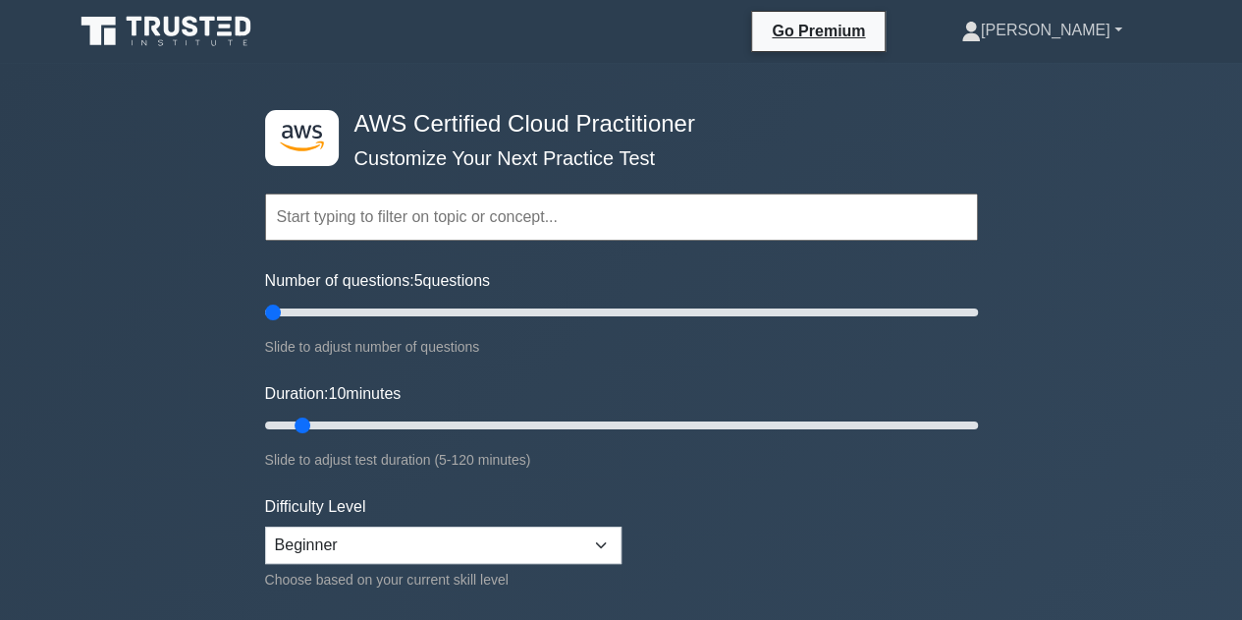
click at [1101, 30] on link "[PERSON_NAME]" at bounding box center [1041, 30] width 255 height 39
